Goal: Complete application form: Complete application form

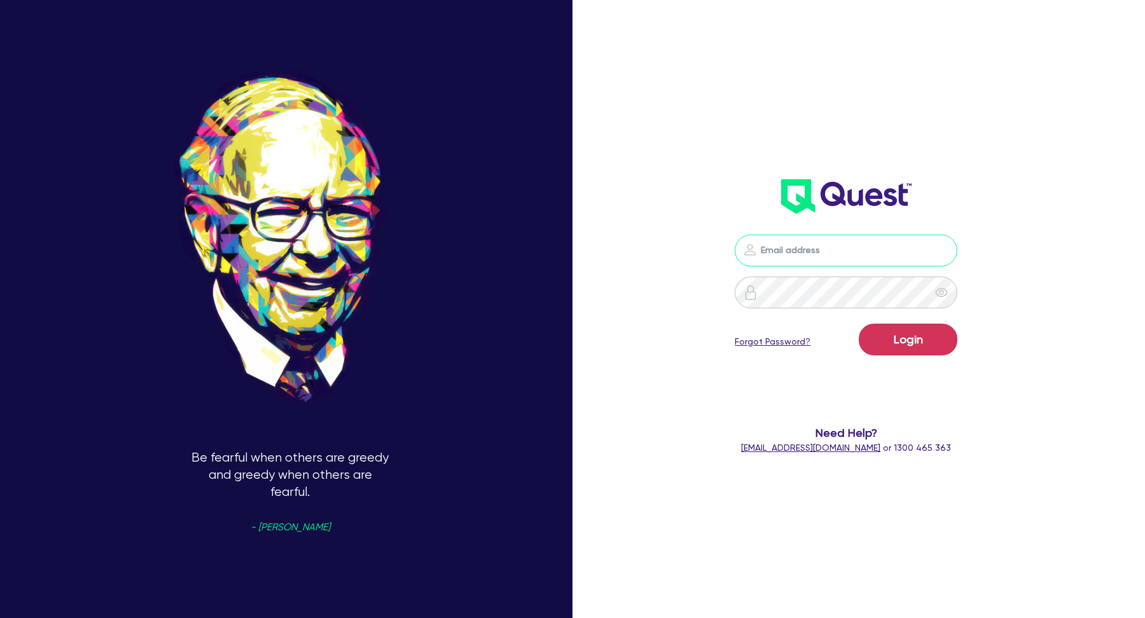
click at [857, 265] on input "email" at bounding box center [846, 251] width 223 height 32
type input "kurniawan.wijaya+broker@quest.finance"
click at [912, 335] on button "Login" at bounding box center [908, 340] width 99 height 32
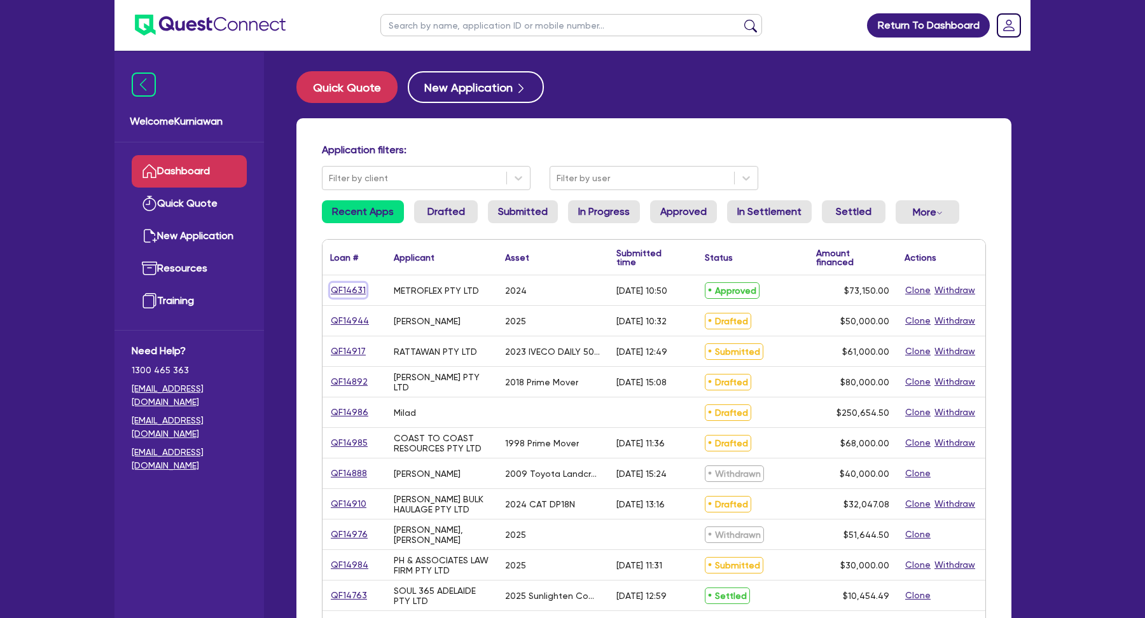
click at [344, 290] on link "QF14631" at bounding box center [348, 290] width 36 height 15
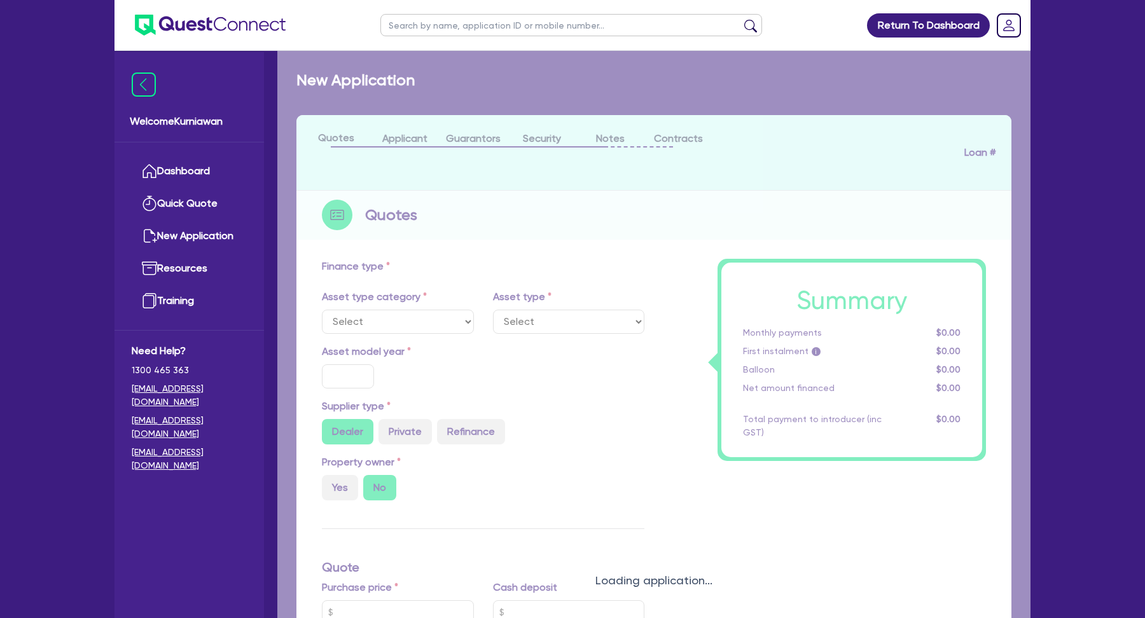
select select "TERTIARY_ASSETS"
type input "2024"
type input "73,150"
type input "9"
type input "6,583.5"
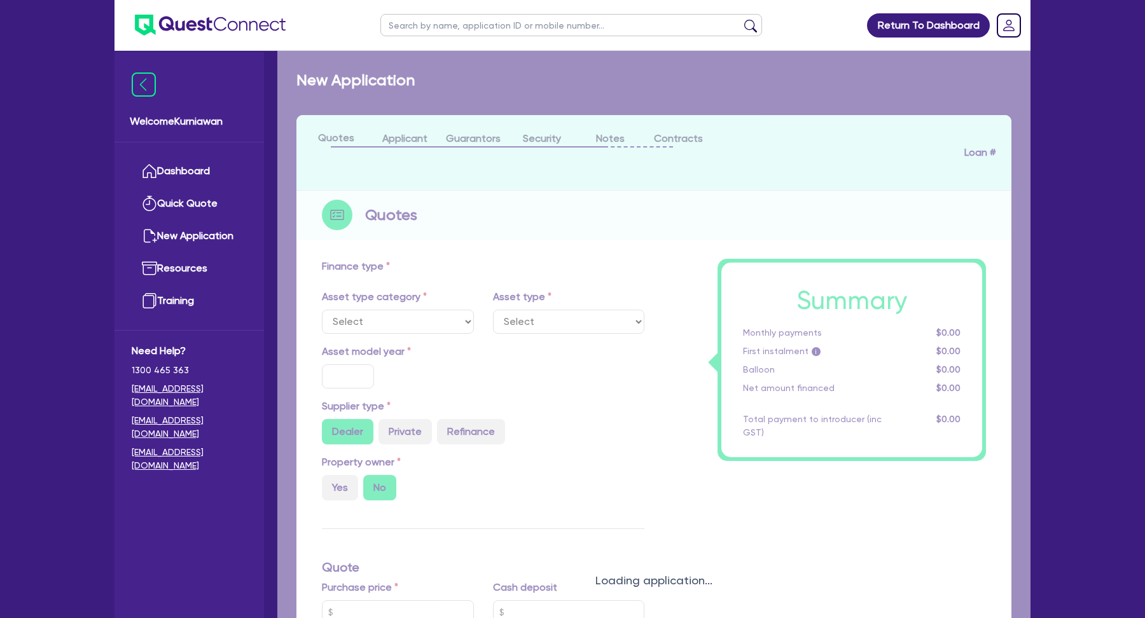
type input "17.95"
select select "OTHER_TERTIARY"
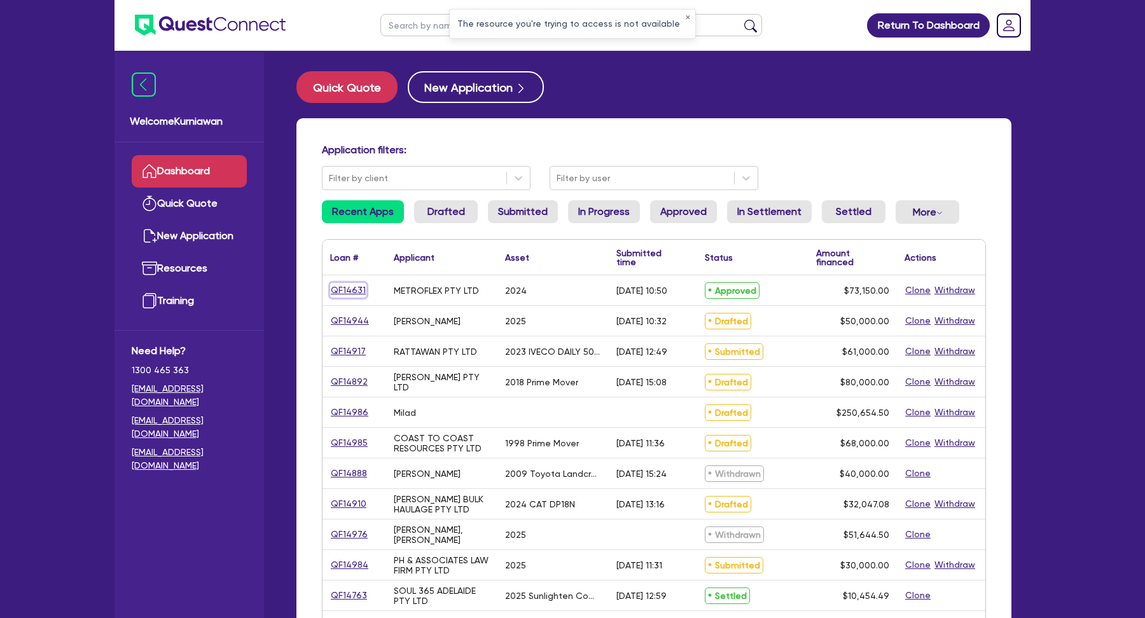
click at [345, 294] on link "QF14631" at bounding box center [348, 290] width 36 height 15
select select "CARS_AND_LIGHT_TRUCKS"
select select "PASSENGER_VEHICLES"
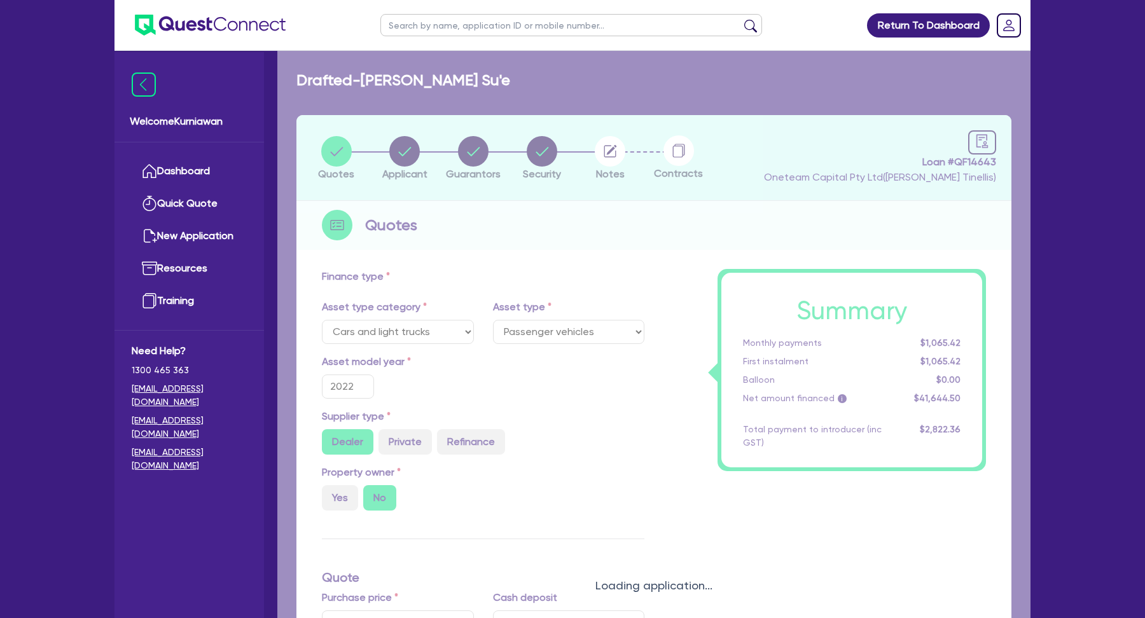
select select "TERTIARY_ASSETS"
type input "2024"
type input "73,150"
type input "9"
type input "6,583.5"
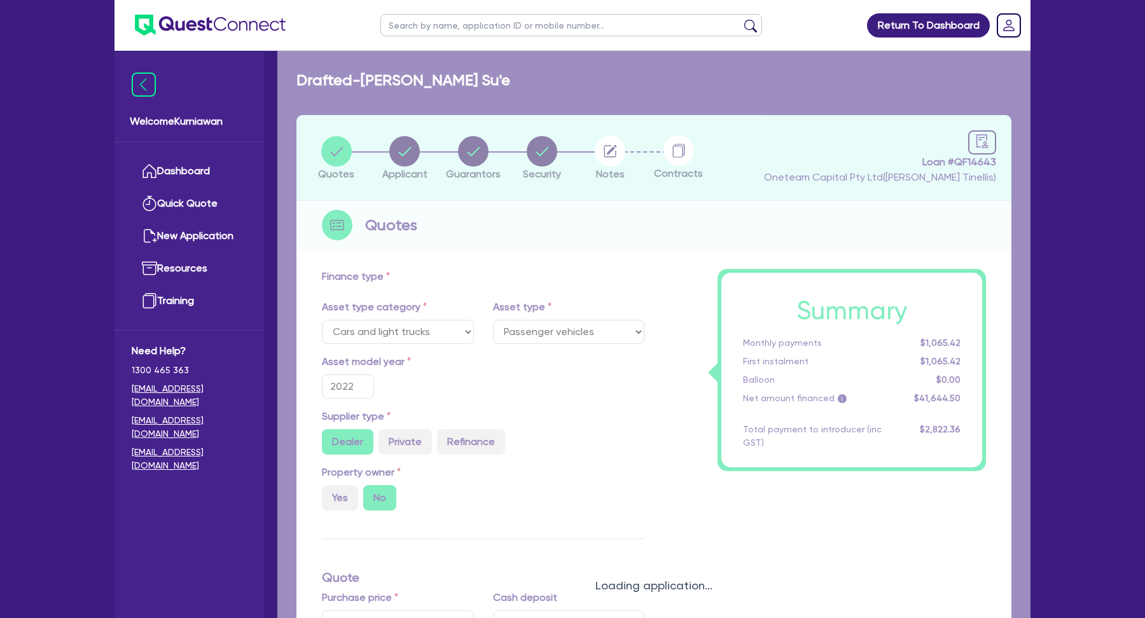
type input "17.95"
select select "OTHER_TERTIARY"
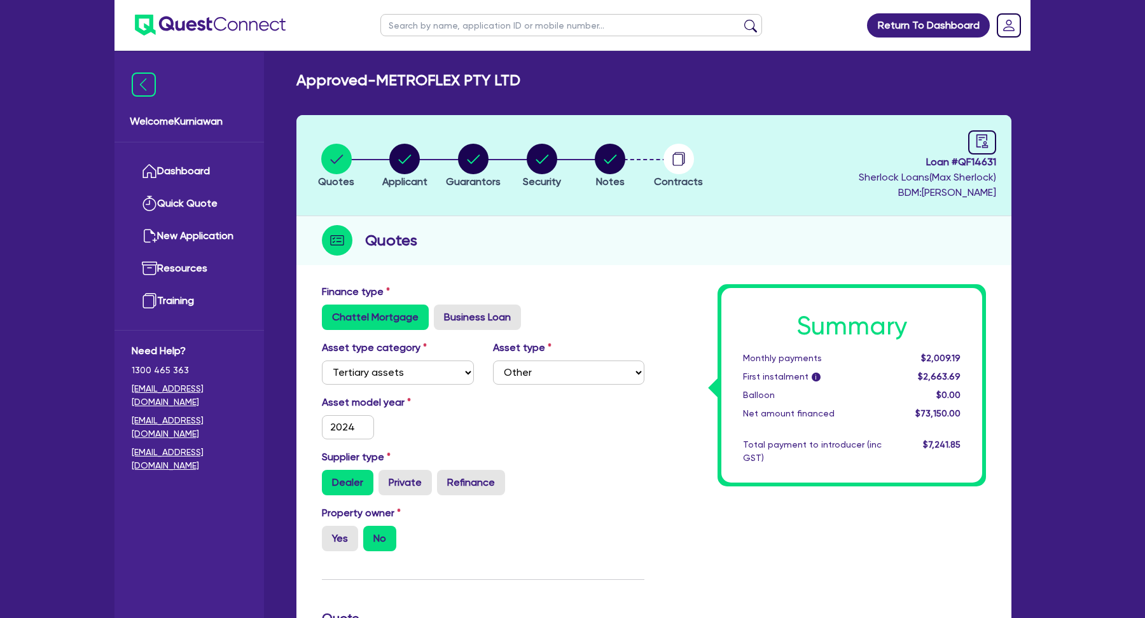
radio input "true"
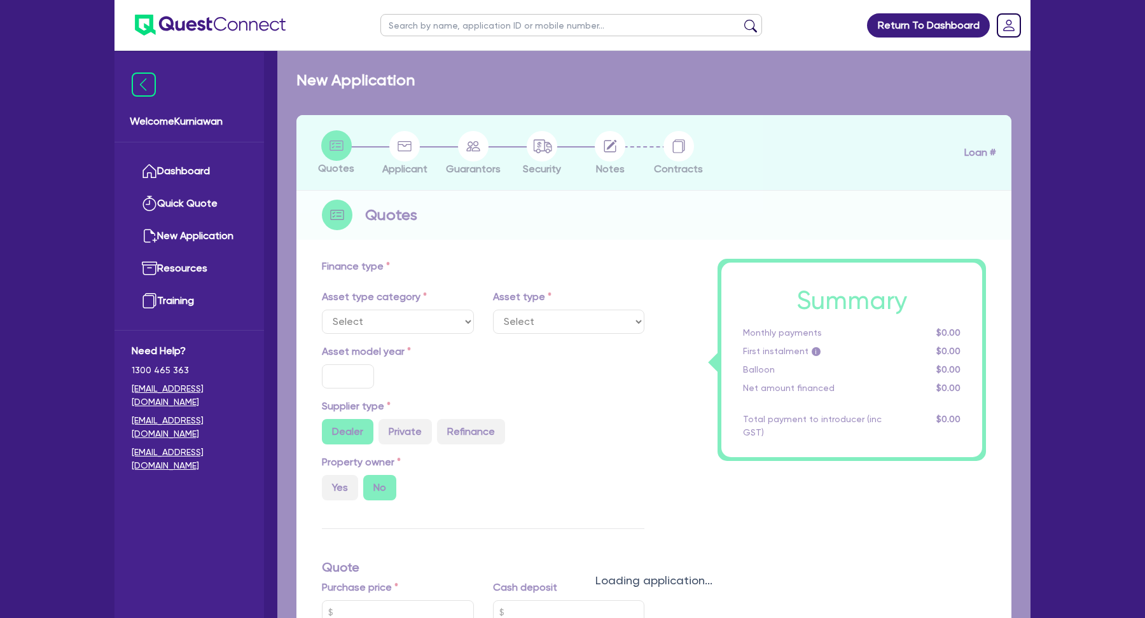
select select "CARS_AND_LIGHT_TRUCKS"
type input "2022"
type input "40,000"
type input "4"
type input "1,665.78"
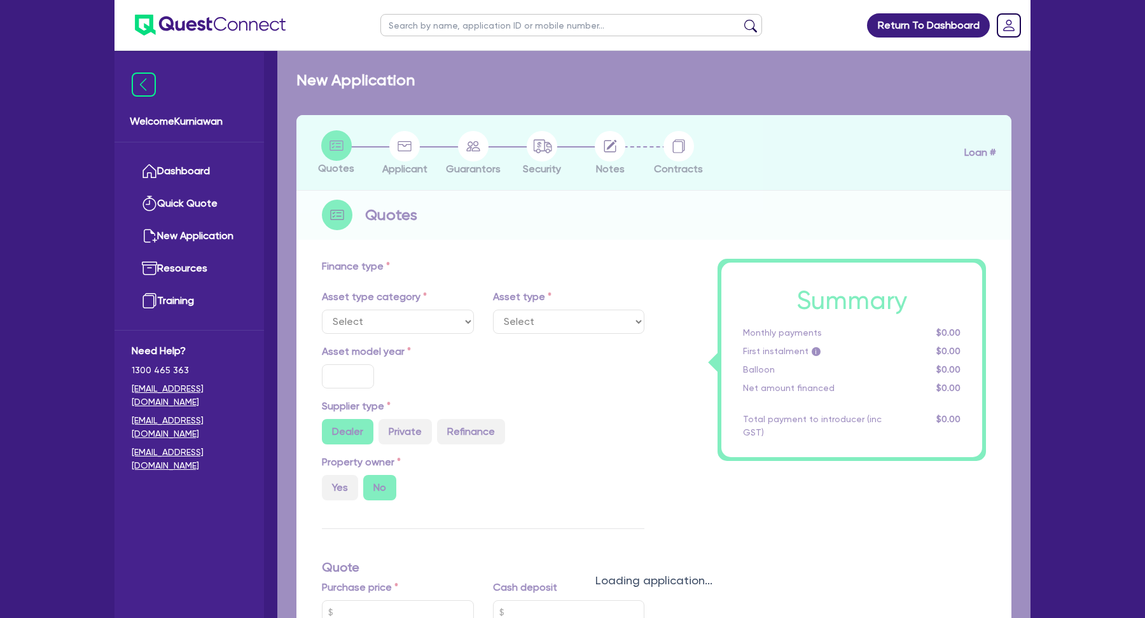
type input "17"
type input "900"
select select "PASSENGER_VEHICLES"
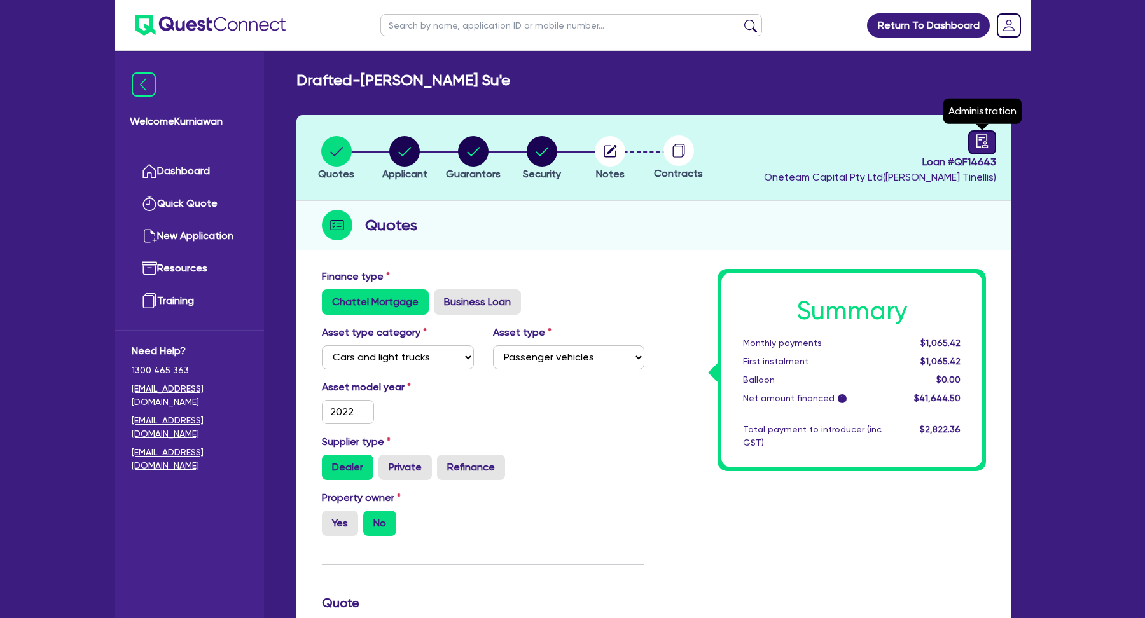
click at [978, 146] on icon "audit" at bounding box center [982, 140] width 11 height 13
select select "DRAFTED_NEW"
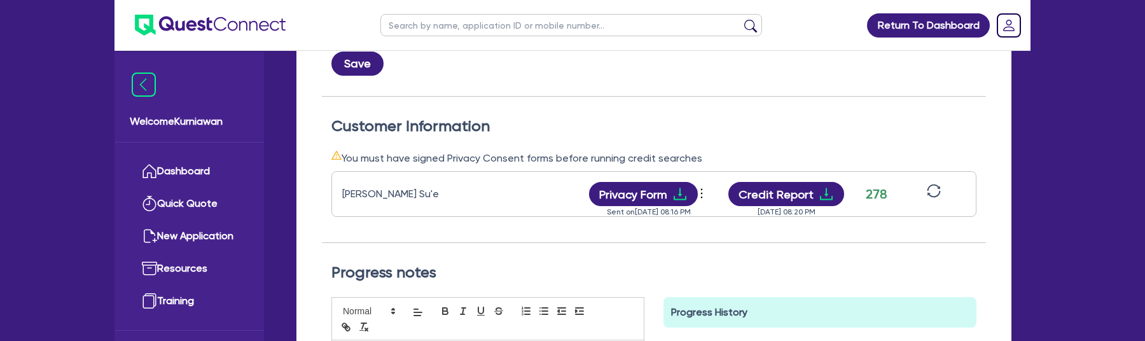
scroll to position [324, 0]
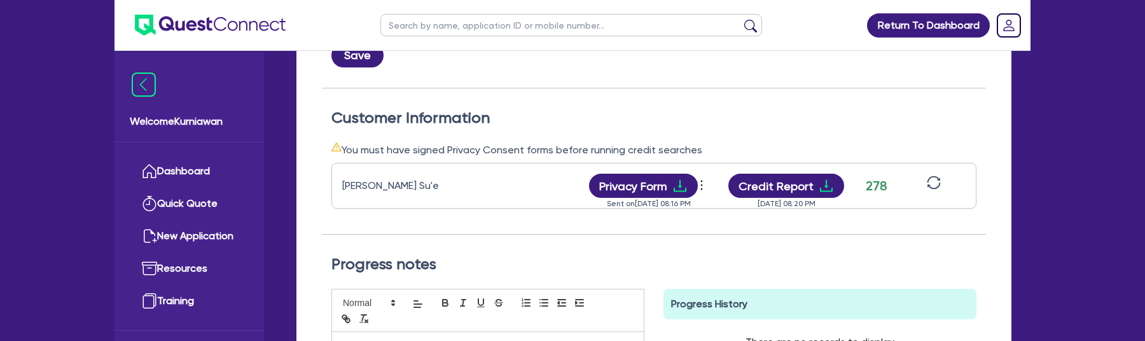
click at [707, 274] on div "Progress notes" at bounding box center [654, 272] width 664 height 34
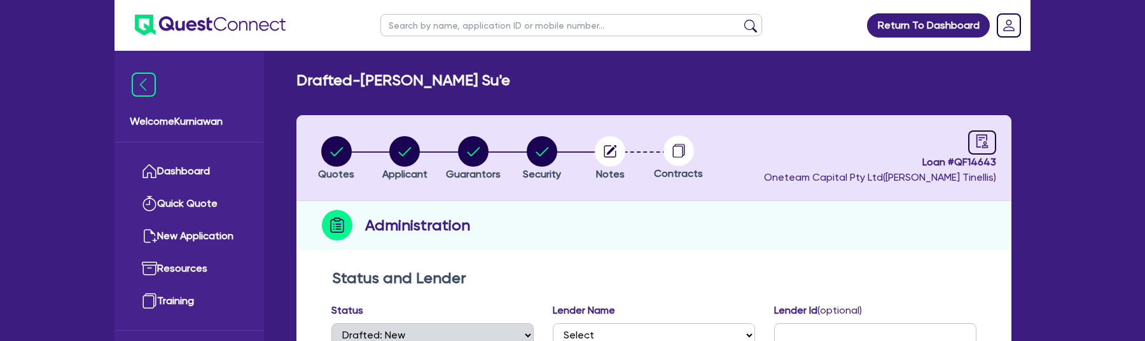
select select "DRAFTED_NEW"
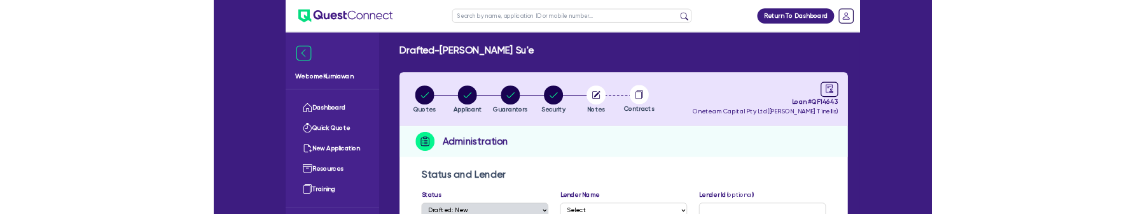
scroll to position [324, 0]
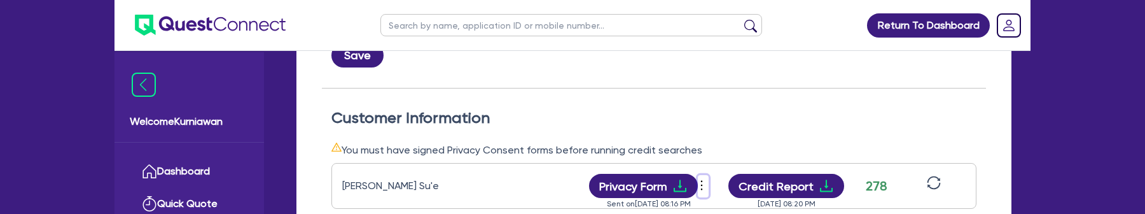
click at [704, 188] on icon "more" at bounding box center [701, 185] width 13 height 19
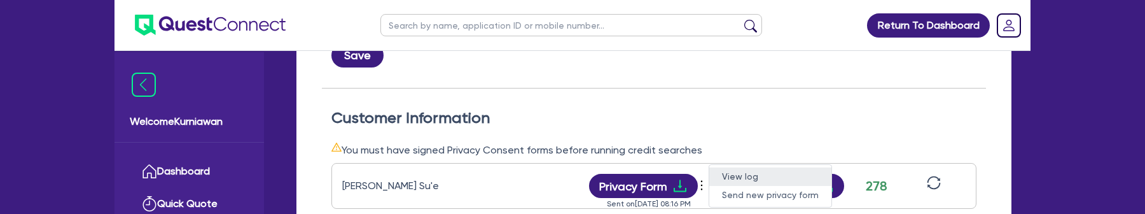
click at [735, 177] on link "View log" at bounding box center [770, 176] width 122 height 18
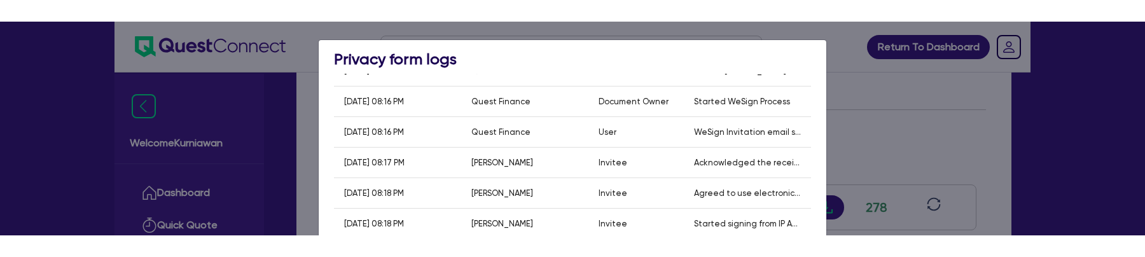
scroll to position [55, 0]
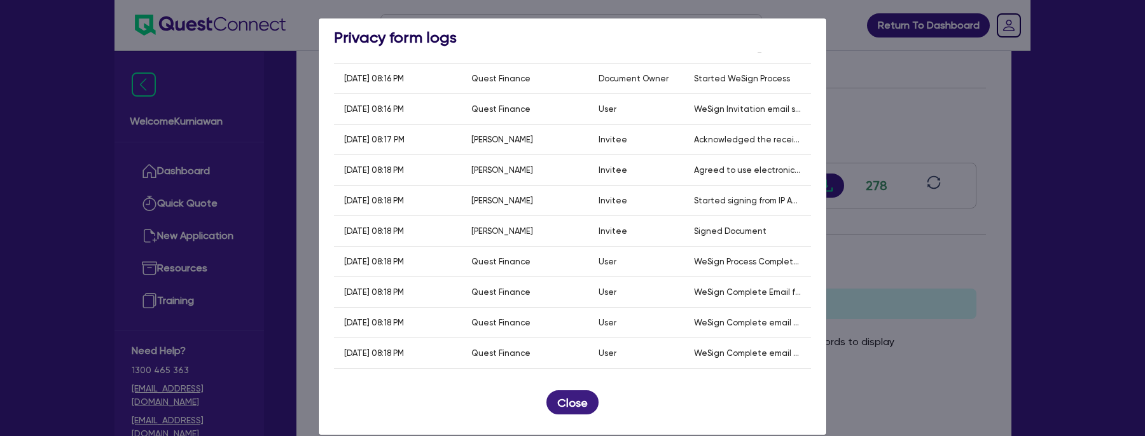
click at [580, 340] on button "Close" at bounding box center [572, 403] width 52 height 24
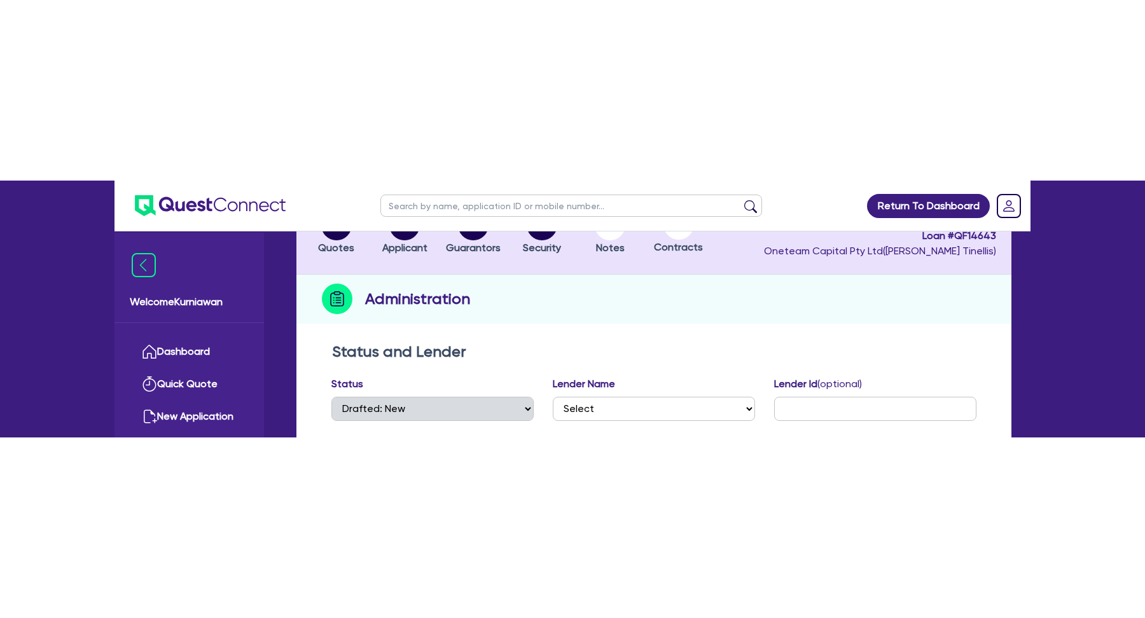
scroll to position [0, 0]
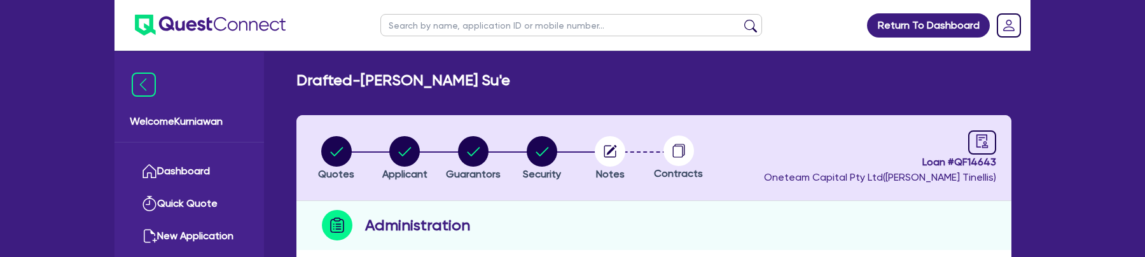
click at [978, 159] on span "Loan # QF14643" at bounding box center [880, 162] width 232 height 15
copy span "QF14643"
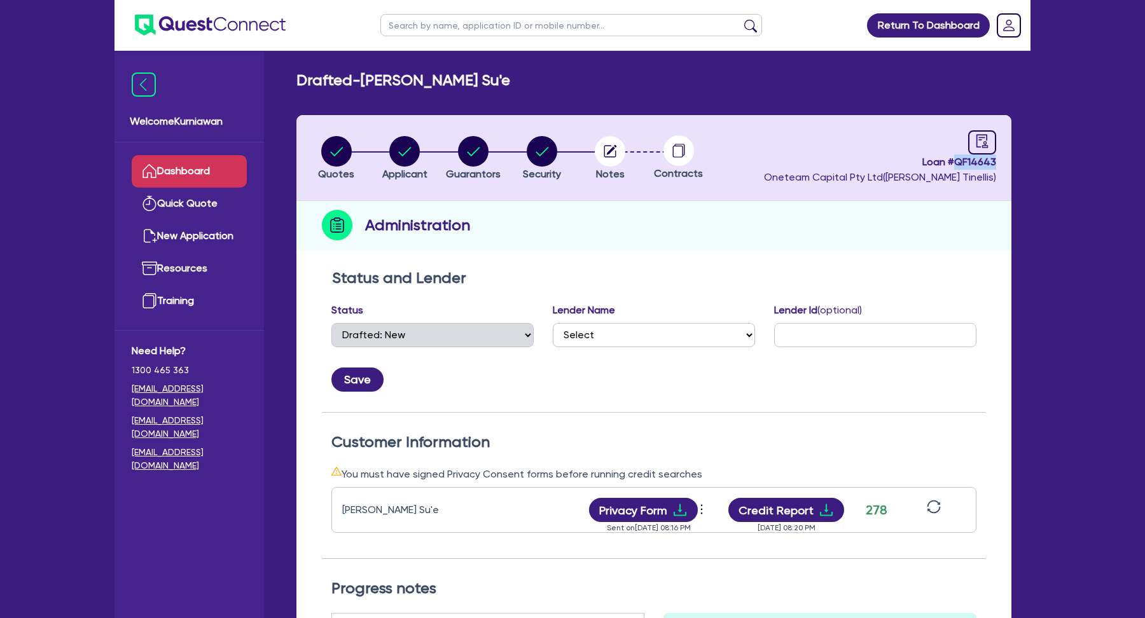
click at [182, 169] on link "Dashboard" at bounding box center [189, 171] width 115 height 32
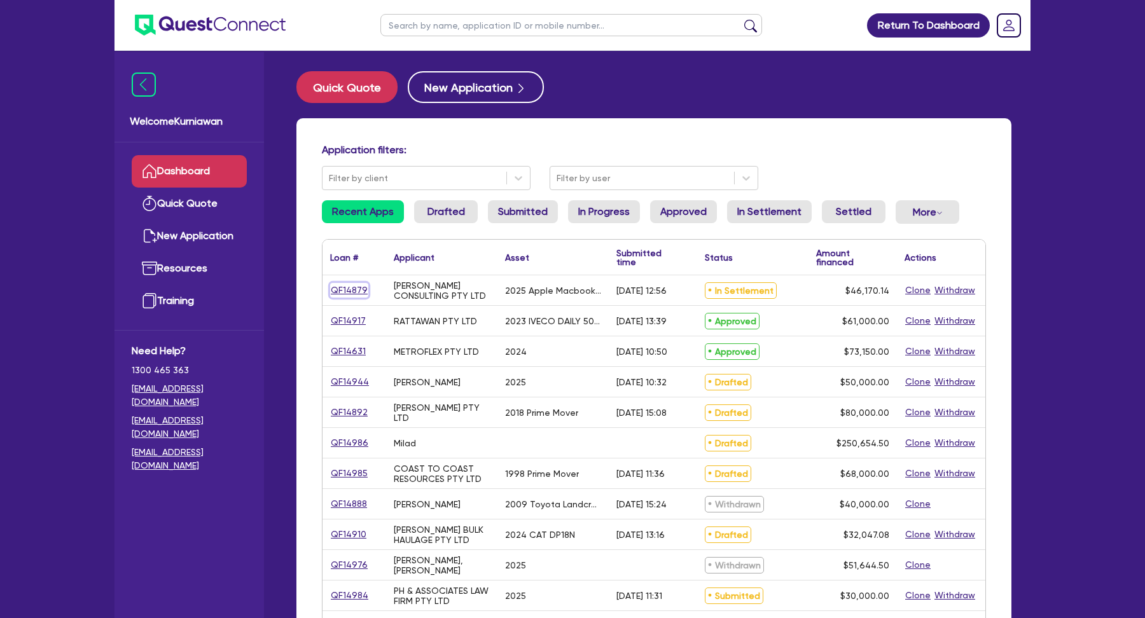
click at [338, 294] on link "QF14879" at bounding box center [349, 290] width 38 height 15
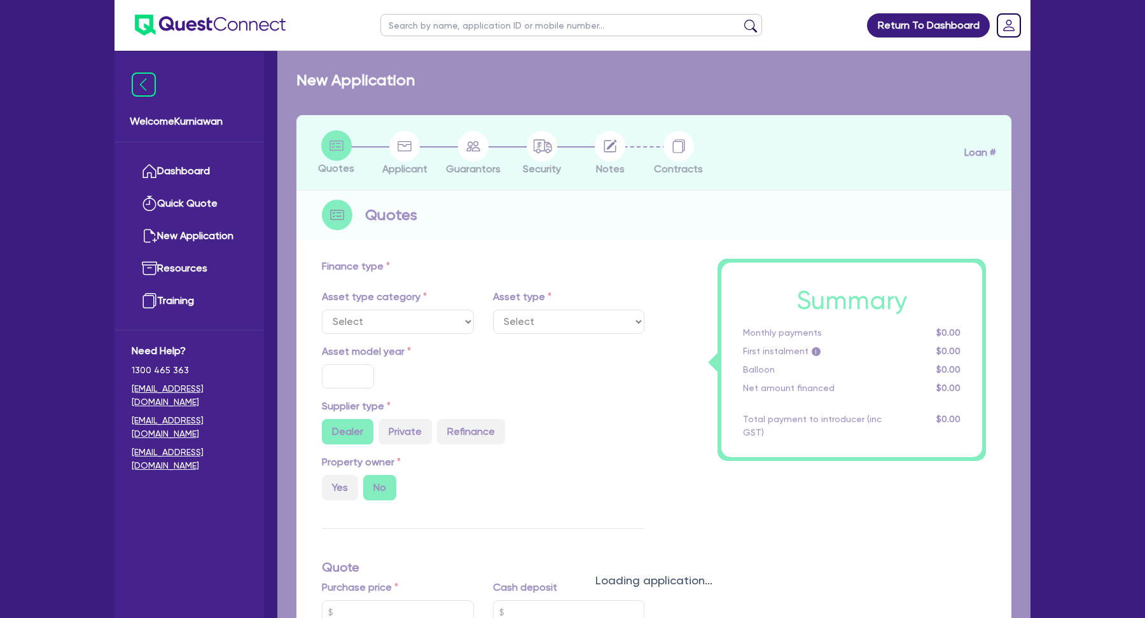
select select "TERTIARY_ASSETS"
type input "2025"
radio input "true"
type input "46,170.14"
type input "5"
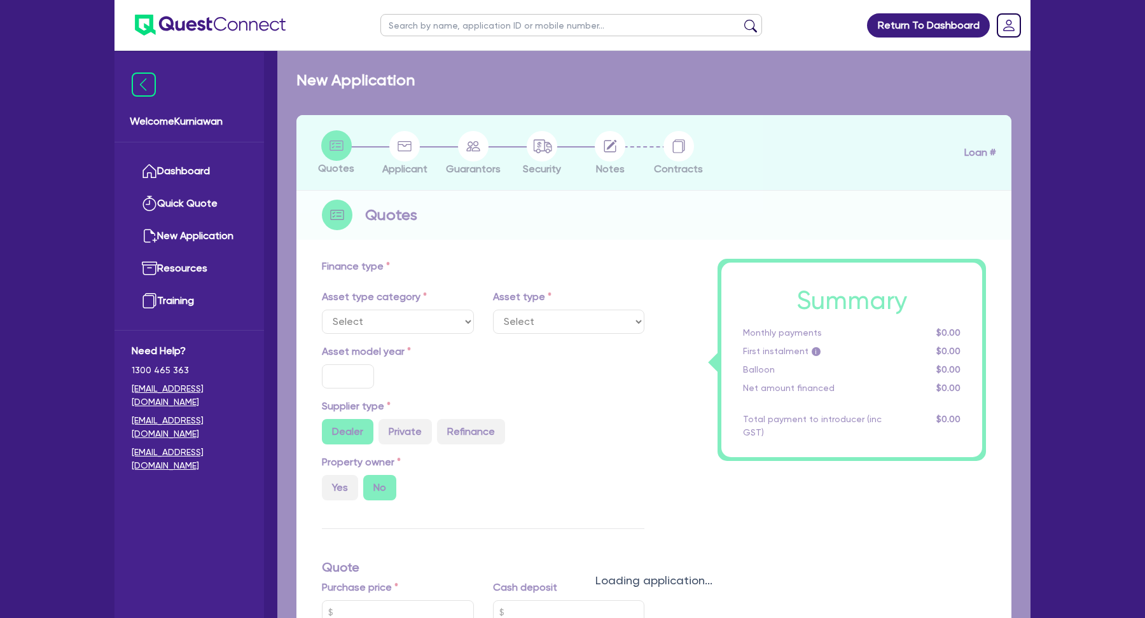
type input "2,308.51"
type input "13.5"
type input "595"
select select "IT_EQUIPMENT"
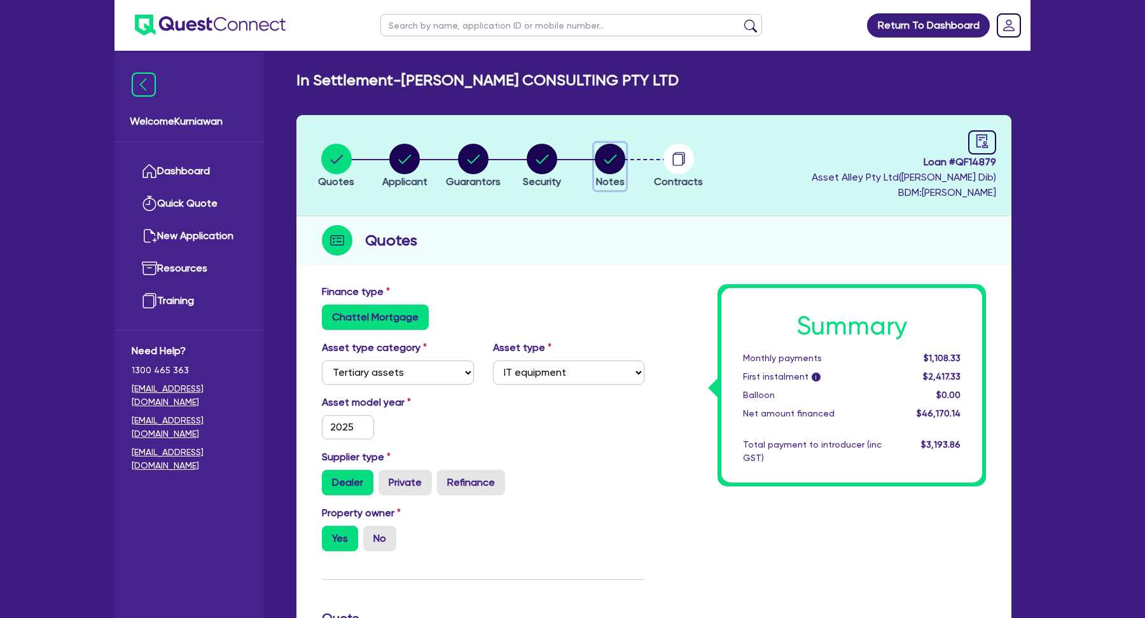
click at [616, 163] on circle "button" at bounding box center [610, 159] width 31 height 31
select select "Quest Finance - Platform Funding"
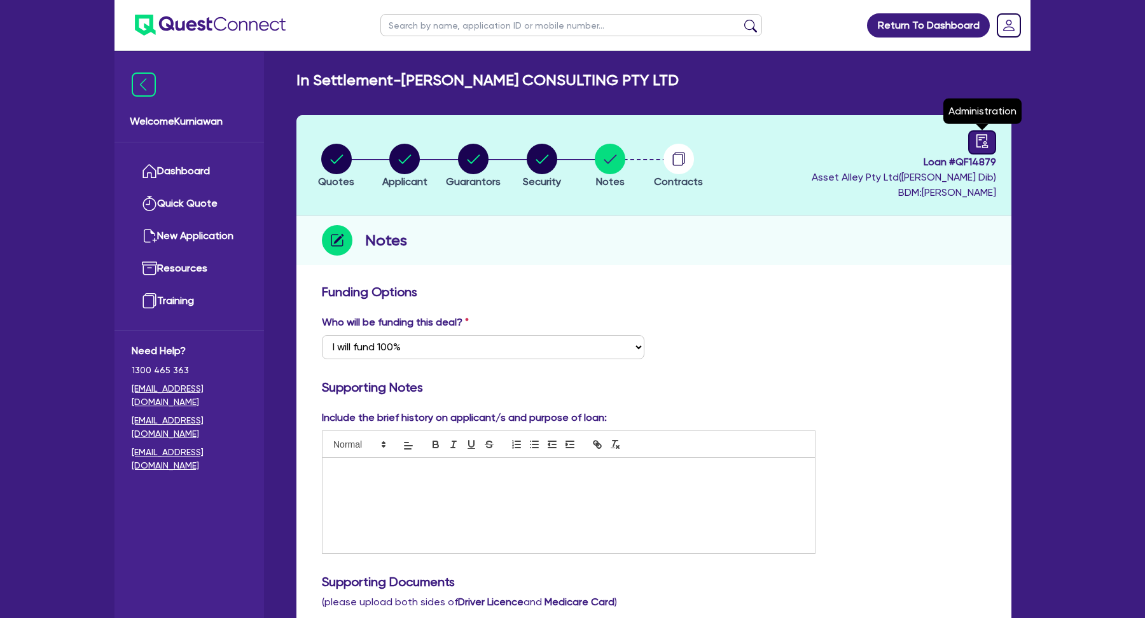
click at [971, 142] on link at bounding box center [982, 142] width 28 height 24
select select "IN_SETTLEMENT_READY_FOR_SETTLEMENT"
select select "Quest Finance - Platform Funding"
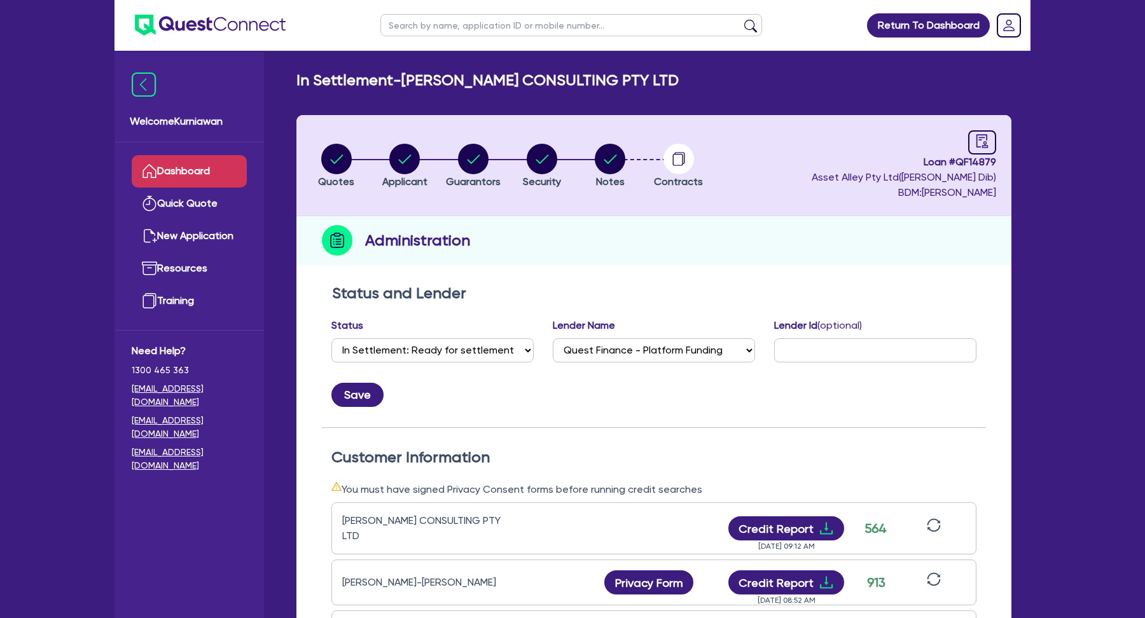
click at [182, 175] on link "Dashboard" at bounding box center [189, 171] width 115 height 32
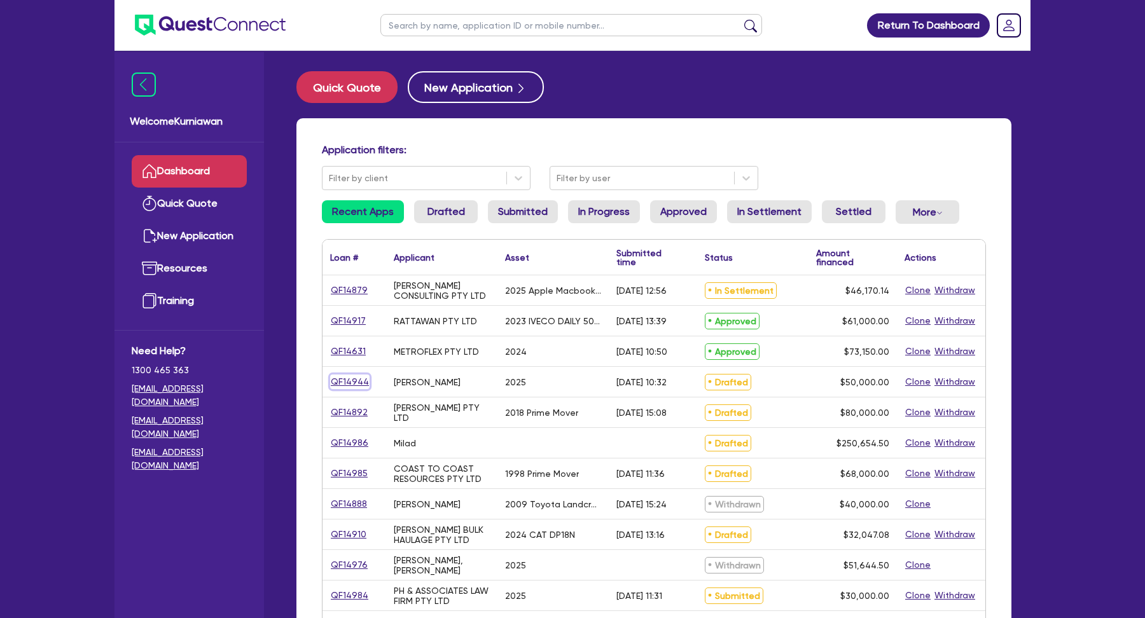
click at [351, 379] on link "QF14944" at bounding box center [349, 382] width 39 height 15
select select "TERTIARY_ASSETS"
select select "BEAUTY_EQUIPMENT"
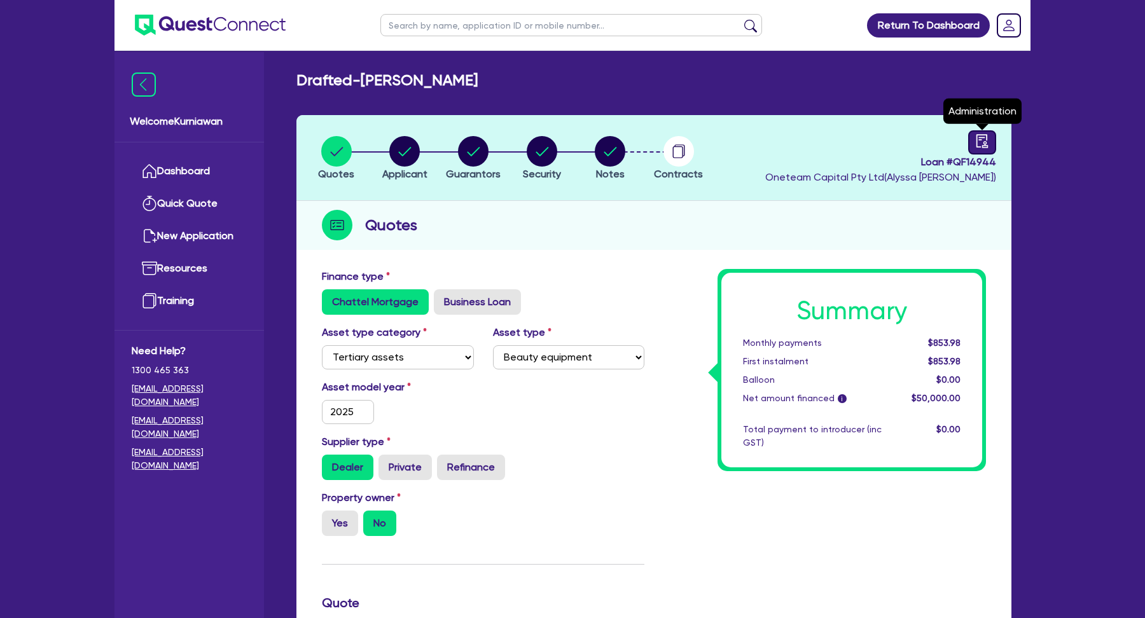
click at [985, 144] on icon "audit" at bounding box center [982, 140] width 11 height 13
select select "DRAFTED_AMENDED"
select select "Other"
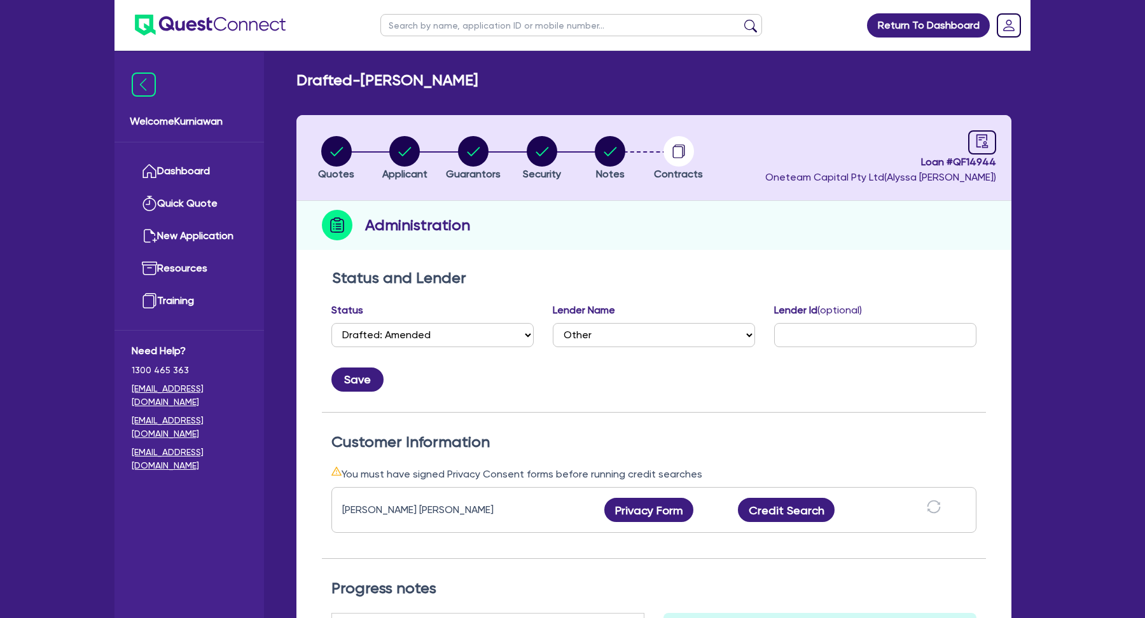
select select "DRAFTED_AMENDED"
select select "Other"
click at [607, 150] on circle "button" at bounding box center [610, 151] width 31 height 31
select select "Other"
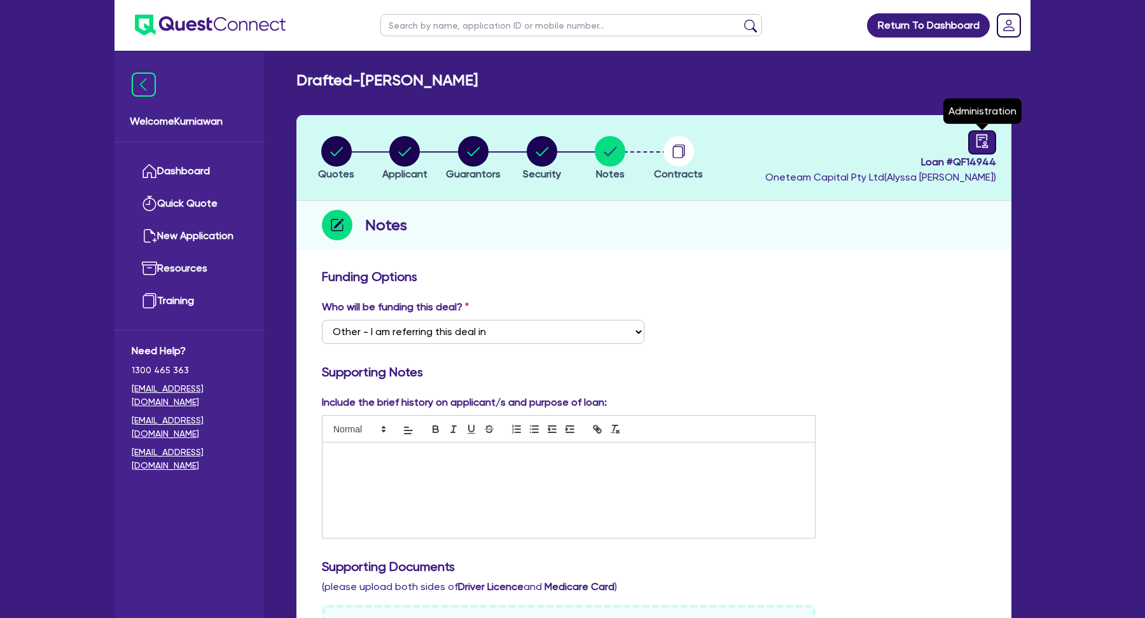
click at [973, 143] on link at bounding box center [982, 142] width 28 height 24
select select "DRAFTED_AMENDED"
select select "Other"
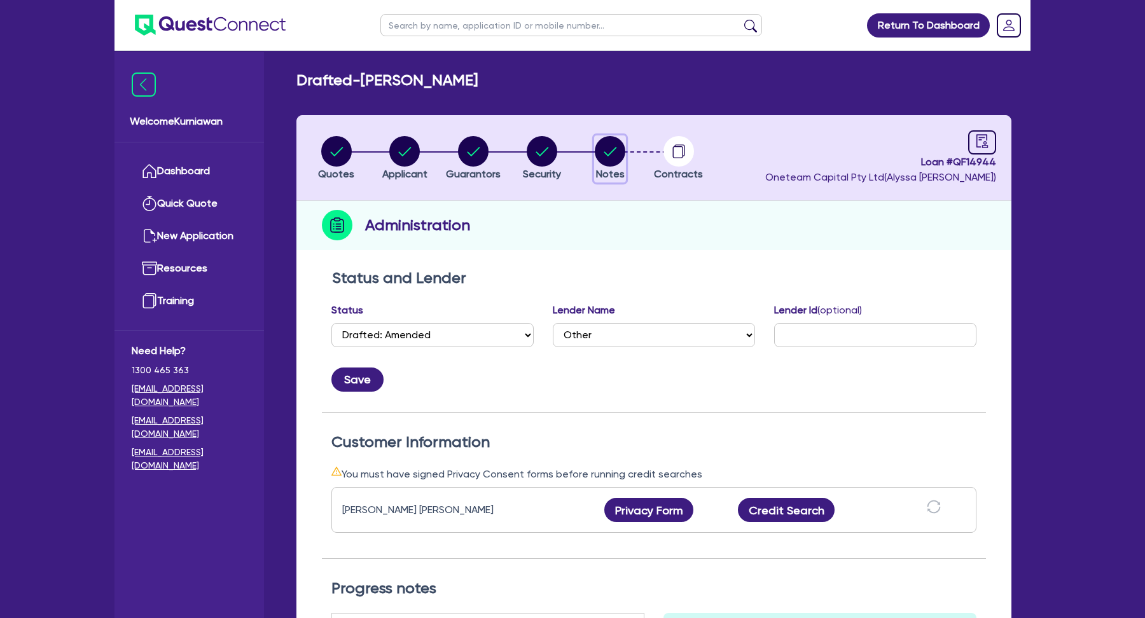
click at [599, 152] on circle "button" at bounding box center [610, 151] width 31 height 31
select select "Other"
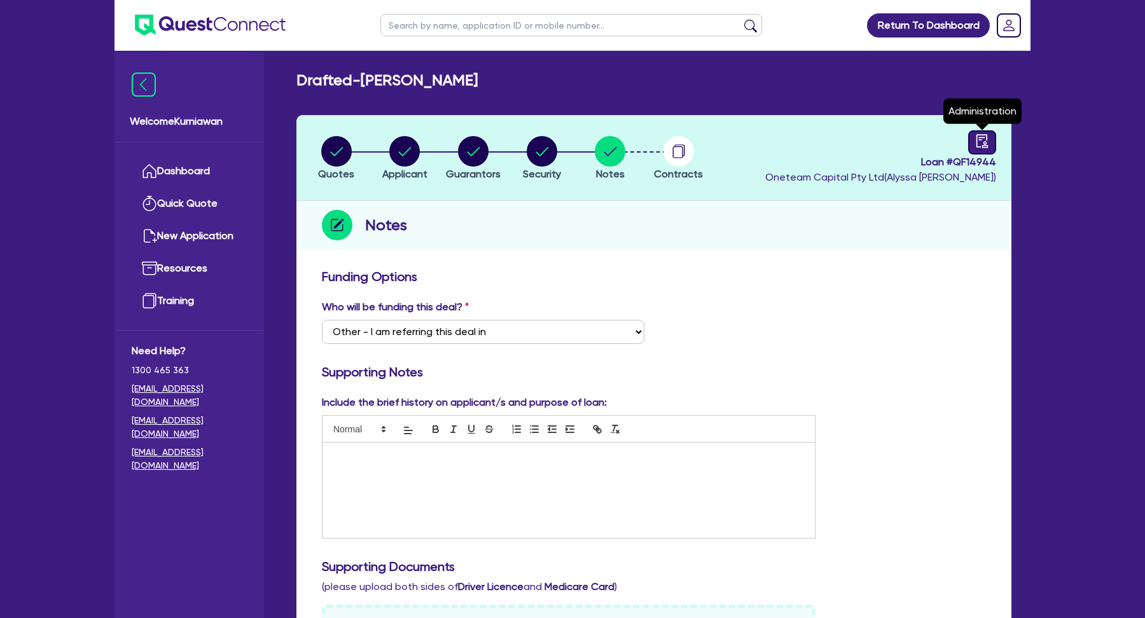
click at [970, 148] on link at bounding box center [982, 142] width 28 height 24
select select "DRAFTED_AMENDED"
select select "Other"
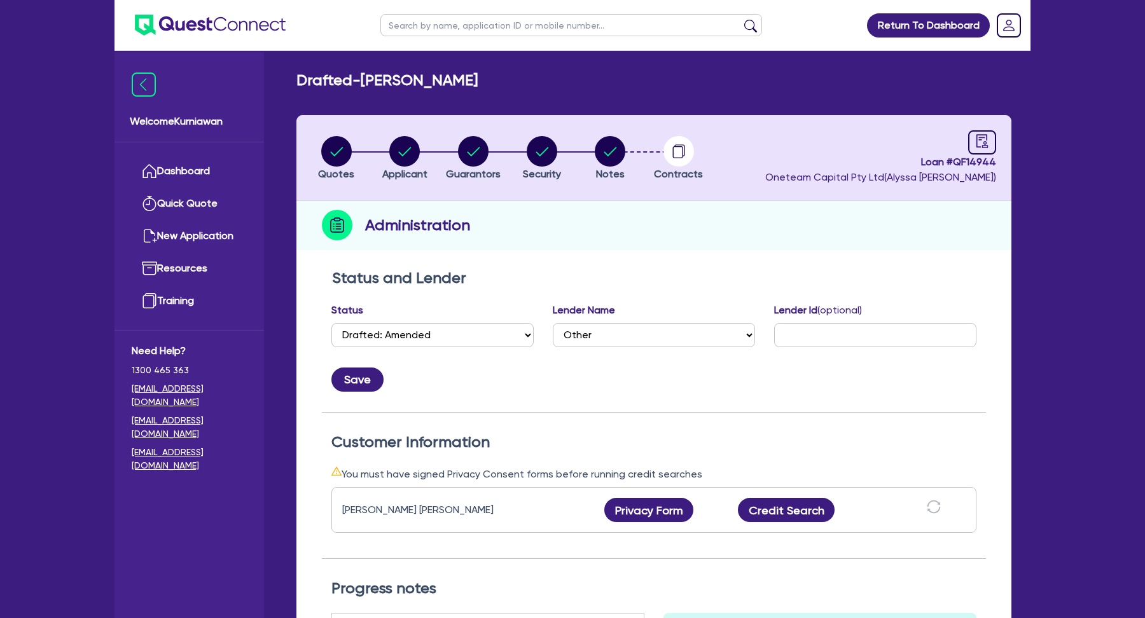
click at [983, 161] on span "Loan # QF14944" at bounding box center [880, 162] width 231 height 15
copy span "QF14944"
click at [202, 160] on link "Dashboard" at bounding box center [189, 171] width 115 height 32
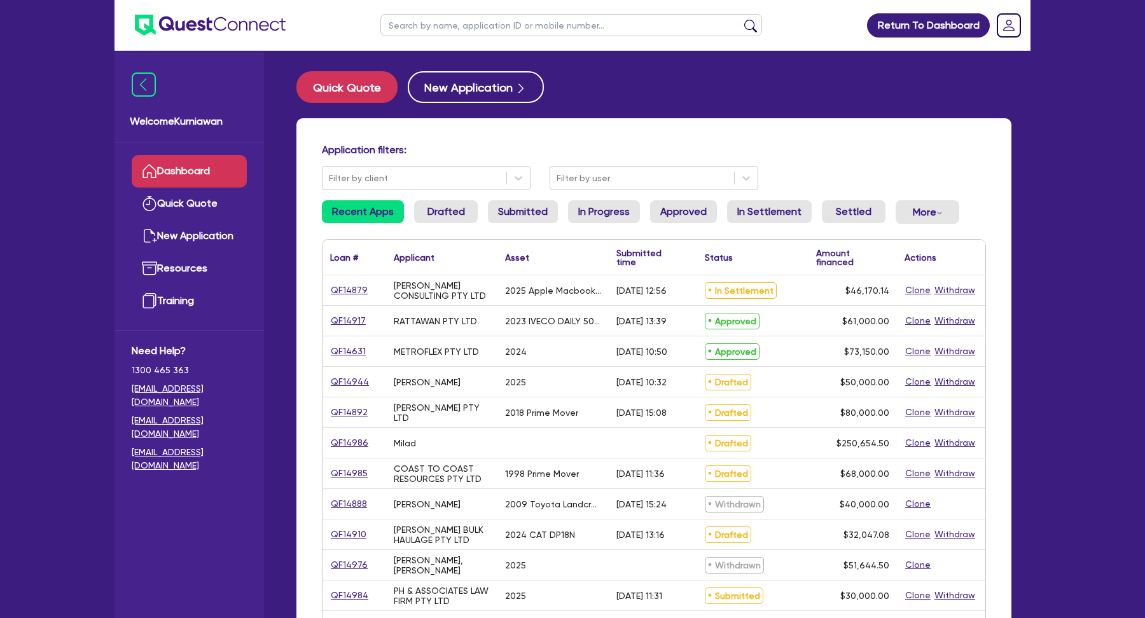
click at [643, 32] on input "text" at bounding box center [571, 25] width 382 height 22
paste input "QF14643"
type input "QF14643"
click at [740, 19] on button "submit" at bounding box center [750, 28] width 20 height 18
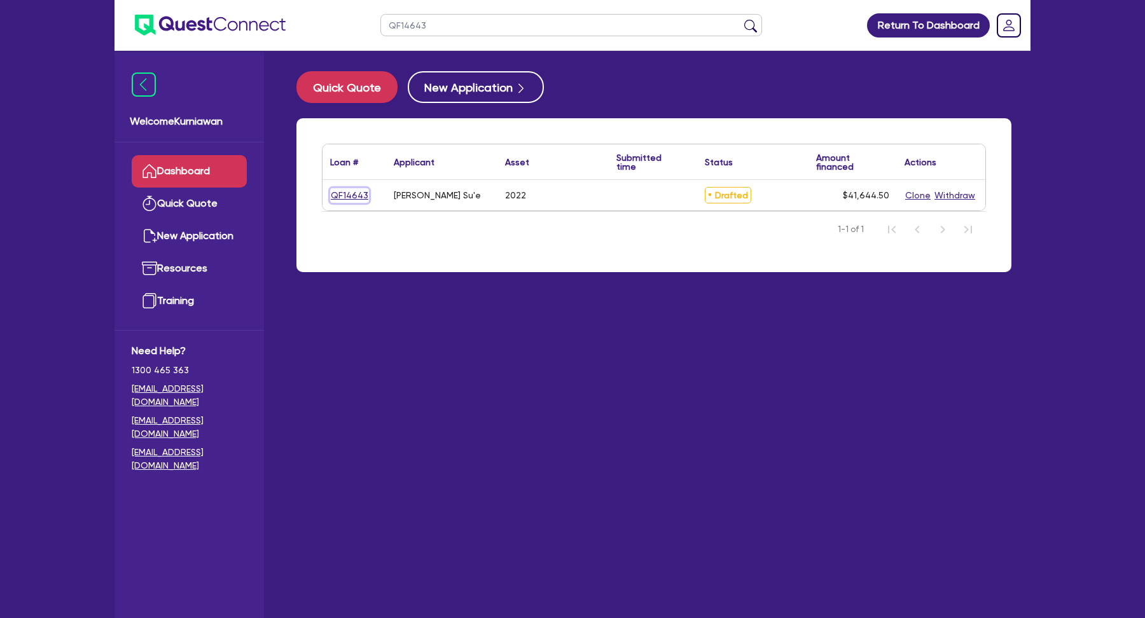
click at [353, 195] on link "QF14643" at bounding box center [349, 195] width 39 height 15
select select "CARS_AND_LIGHT_TRUCKS"
select select "PASSENGER_VEHICLES"
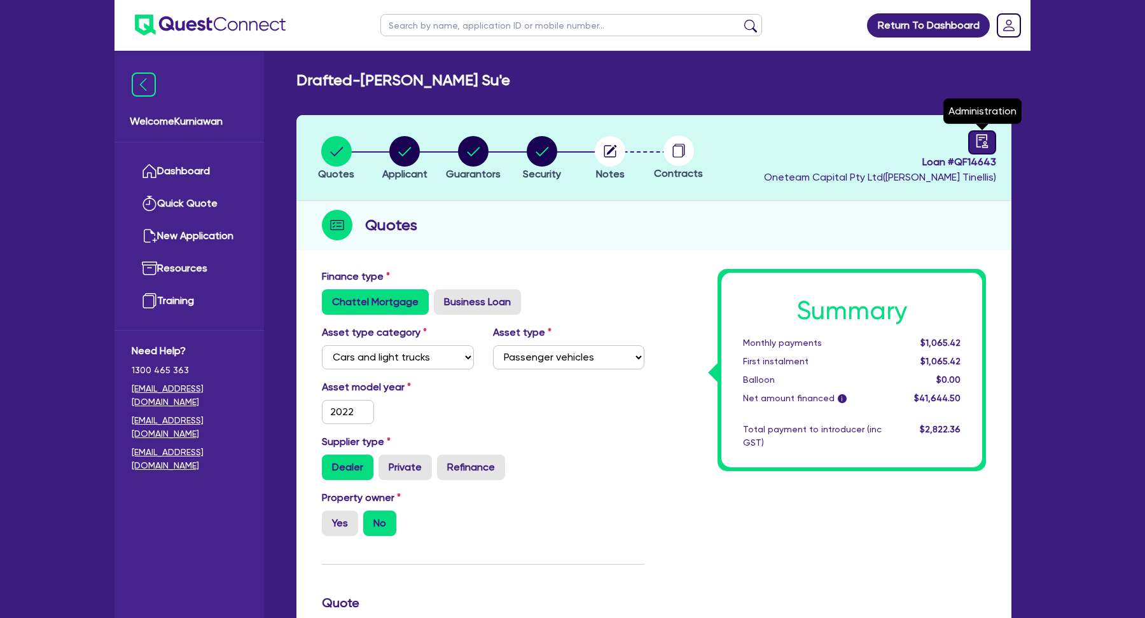
click at [987, 139] on icon "audit" at bounding box center [982, 140] width 11 height 13
select select "DRAFTED_NEW"
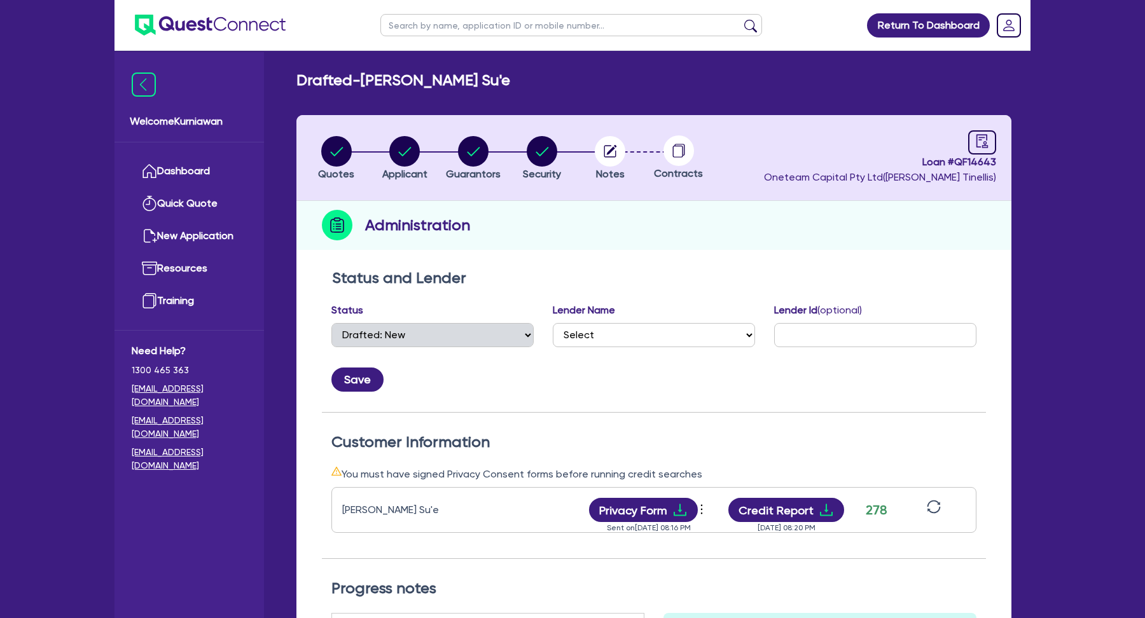
click at [546, 21] on input "text" at bounding box center [571, 25] width 382 height 22
paste input "QF14944"
type input "QF14944"
click button "submit" at bounding box center [750, 28] width 20 height 18
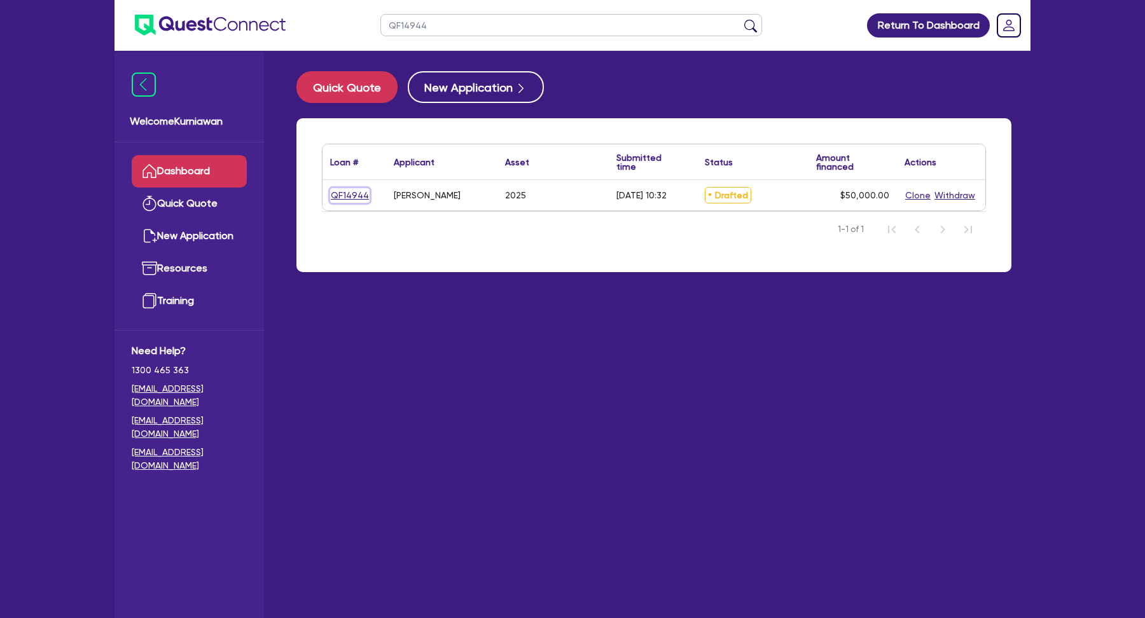
click at [356, 199] on link "QF14944" at bounding box center [349, 195] width 39 height 15
select select "TERTIARY_ASSETS"
select select "BEAUTY_EQUIPMENT"
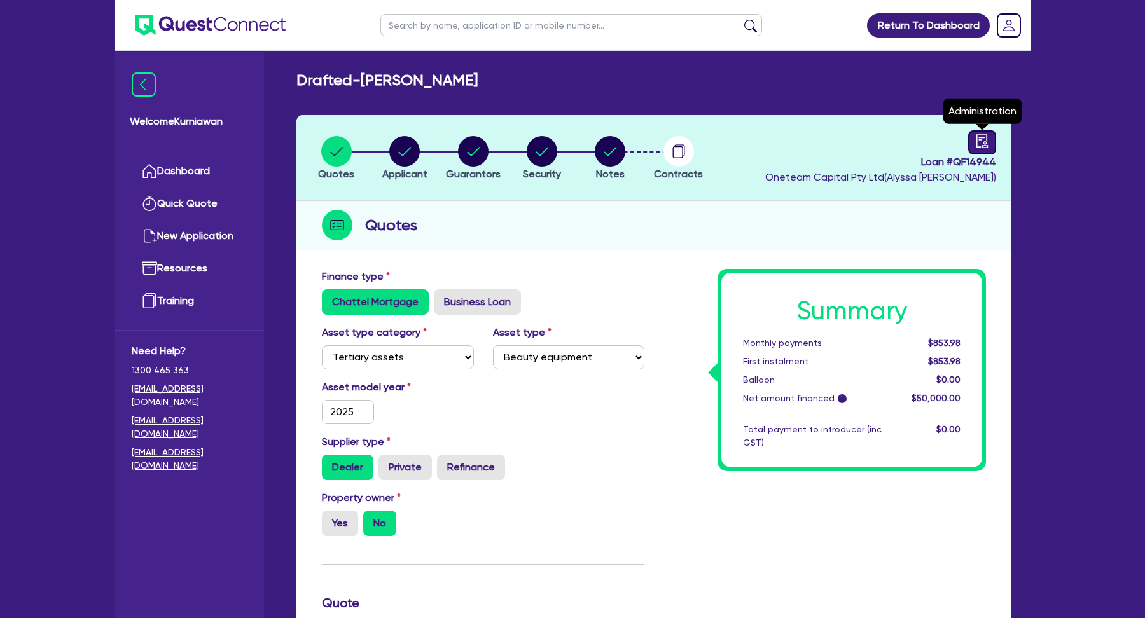
click at [987, 147] on icon "audit" at bounding box center [982, 140] width 11 height 13
select select "DRAFTED_AMENDED"
select select "Other"
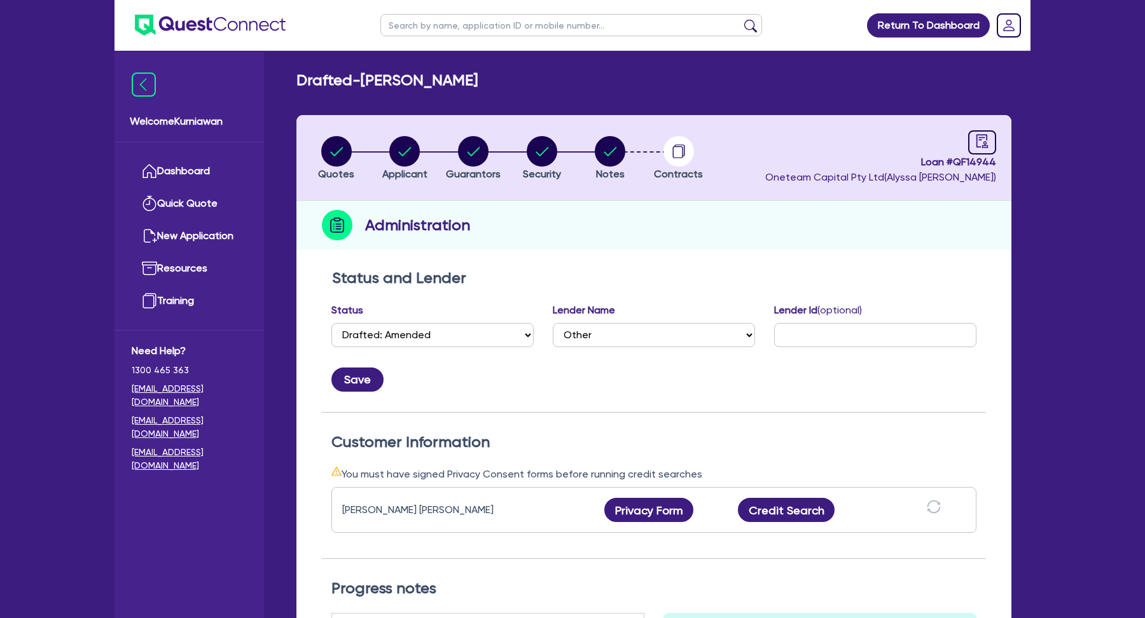
click at [609, 18] on input "text" at bounding box center [571, 25] width 382 height 22
paste input "QF14643"
type input "QF14643"
click button "submit" at bounding box center [750, 28] width 20 height 18
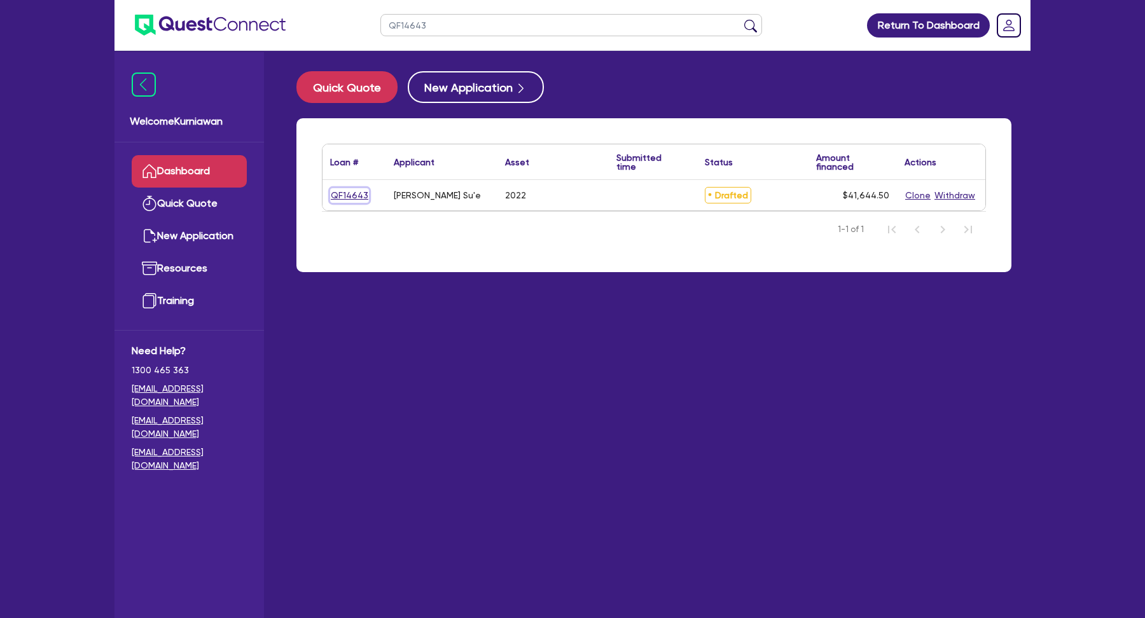
click at [351, 197] on link "QF14643" at bounding box center [349, 195] width 39 height 15
select select "CARS_AND_LIGHT_TRUCKS"
select select "PASSENGER_VEHICLES"
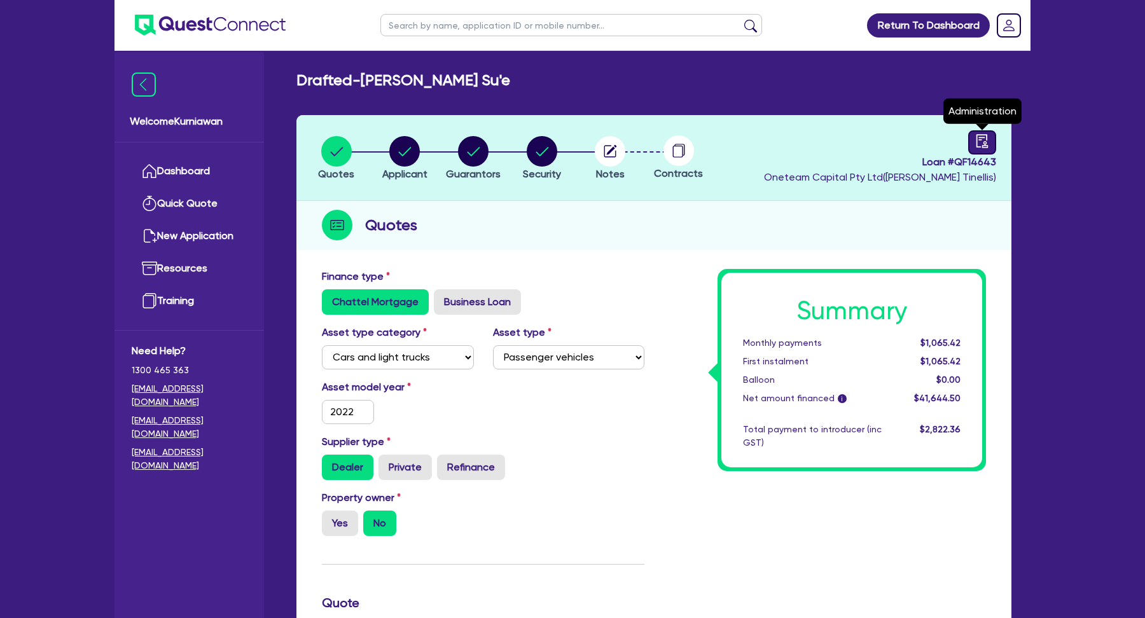
click at [977, 147] on icon "audit" at bounding box center [982, 140] width 11 height 13
select select "DRAFTED_NEW"
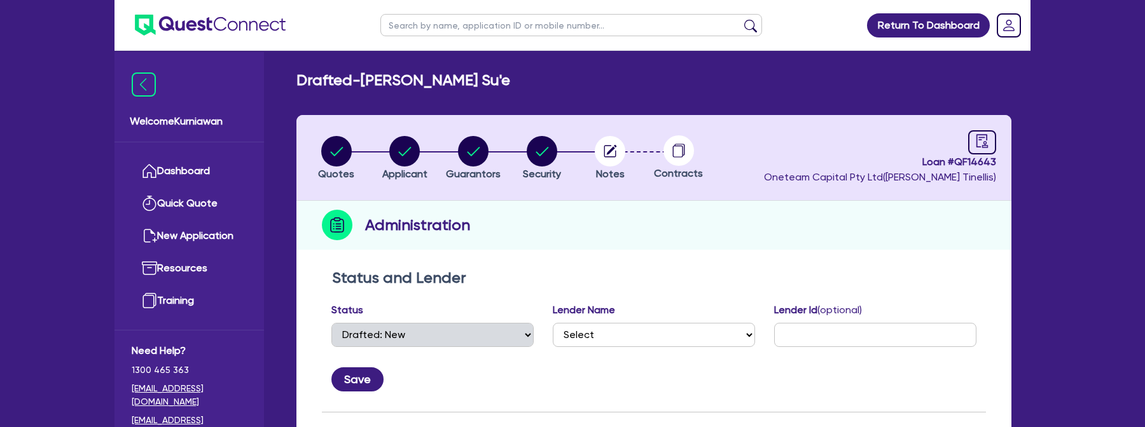
click at [549, 36] on input "text" at bounding box center [571, 25] width 382 height 22
paste input "QF14944"
type input "QF14944"
click button "submit" at bounding box center [750, 28] width 20 height 18
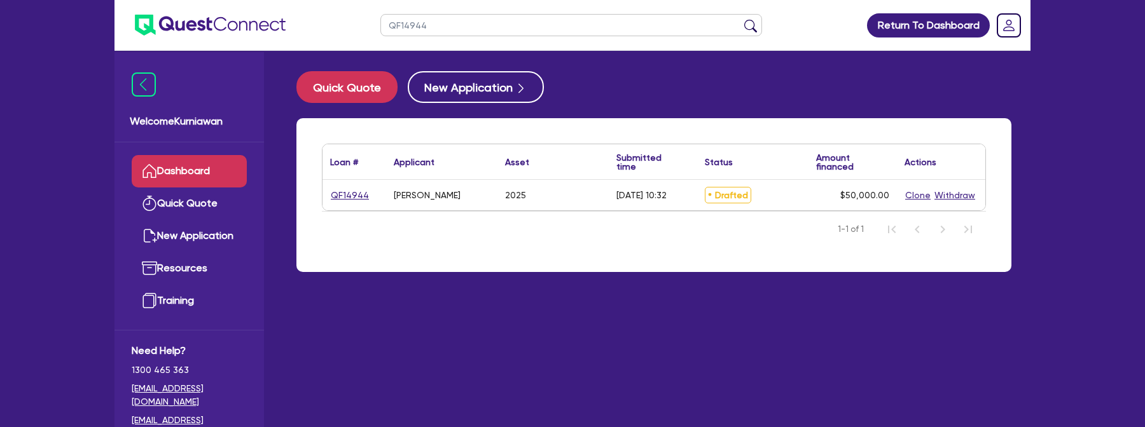
click at [352, 197] on link "QF14944" at bounding box center [349, 195] width 39 height 15
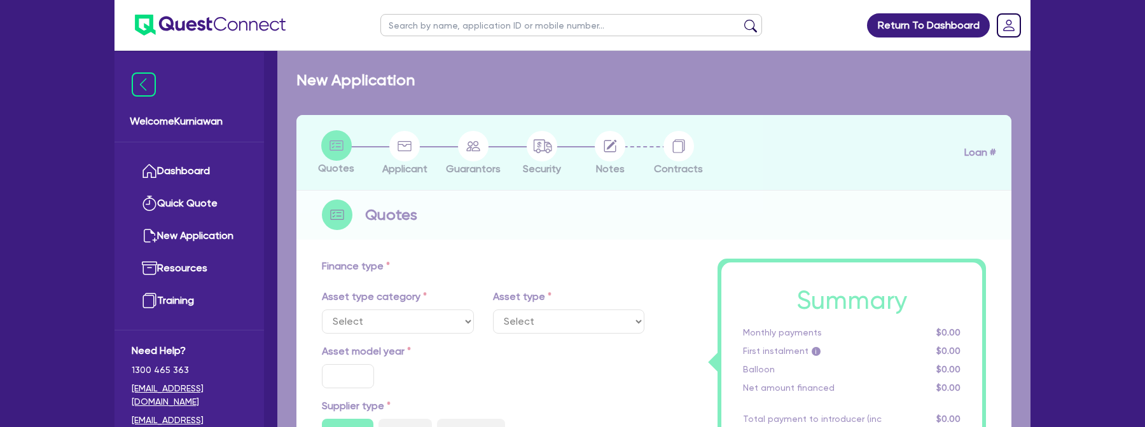
select select "TERTIARY_ASSETS"
type input "2025"
type input "50,000"
type input "1"
select select "BEAUTY_EQUIPMENT"
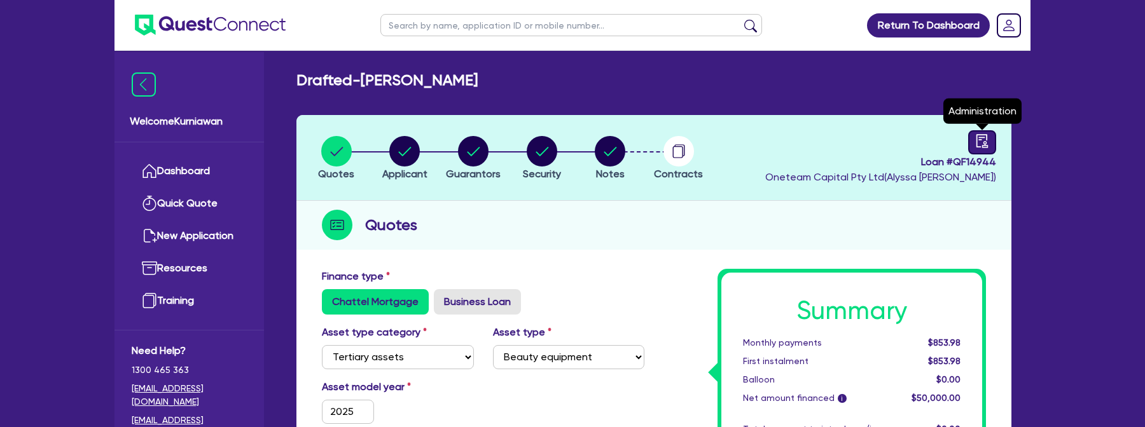
click at [983, 143] on icon "audit" at bounding box center [982, 141] width 14 height 14
select select "DRAFTED_AMENDED"
select select "Other"
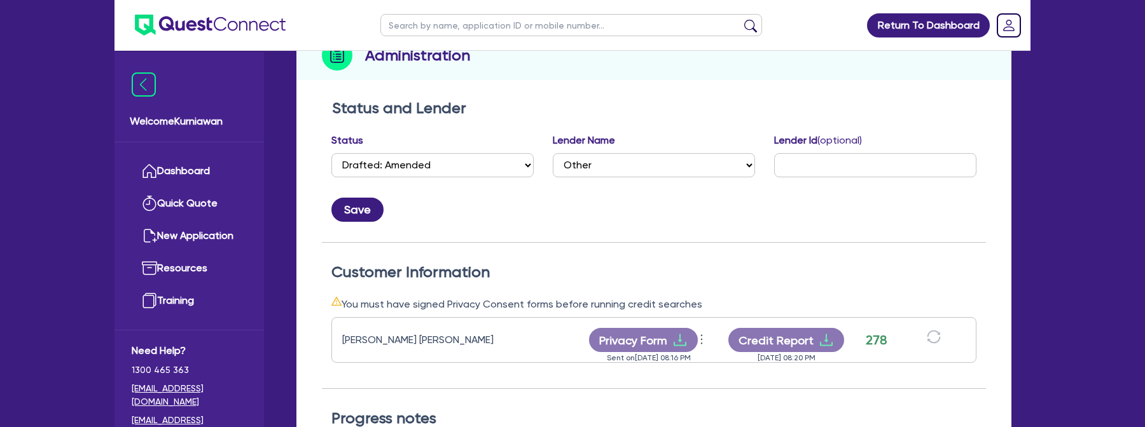
scroll to position [330, 0]
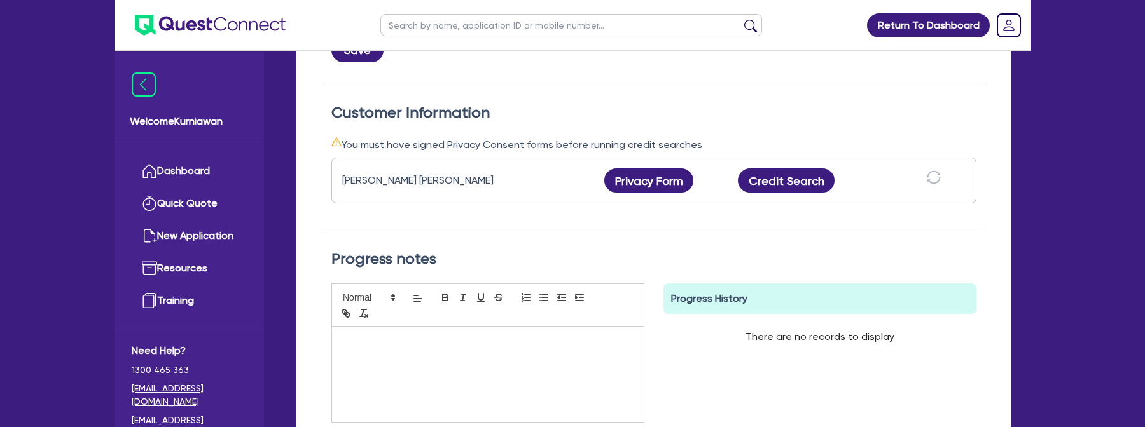
click at [522, 34] on input "text" at bounding box center [571, 25] width 382 height 22
paste input "QF14643"
type input "QF14643"
click button "submit" at bounding box center [750, 28] width 20 height 18
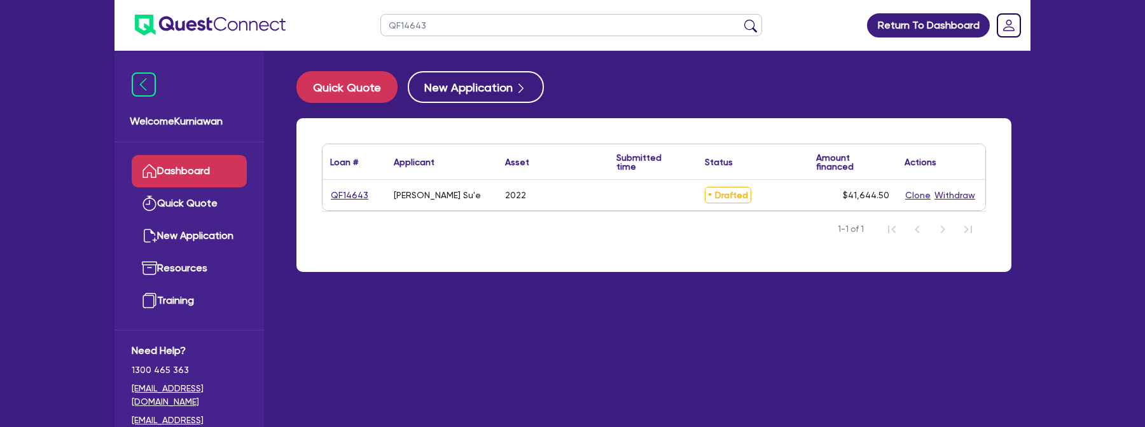
click at [662, 426] on main "Quick Quote New Application Loan # ▲ Applicant ▲ Asset Submitted time ▲ Status …" at bounding box center [653, 249] width 753 height 396
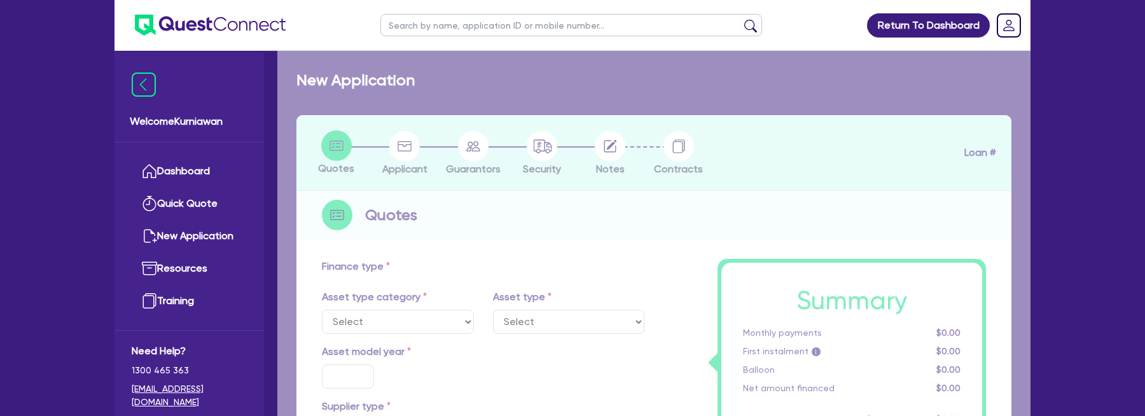
select select "CARS_AND_LIGHT_TRUCKS"
type input "2022"
type input "40,000"
type input "4"
type input "1,665.78"
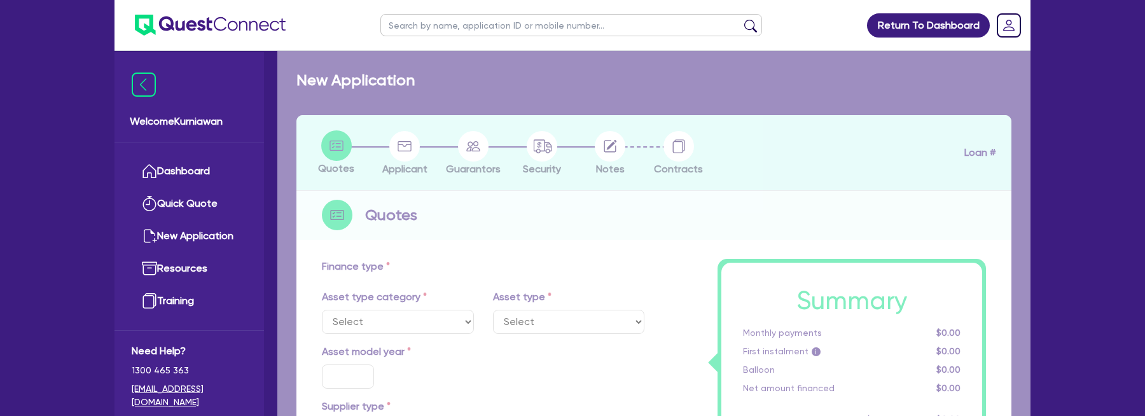
type input "17"
type input "900"
select select "PASSENGER_VEHICLES"
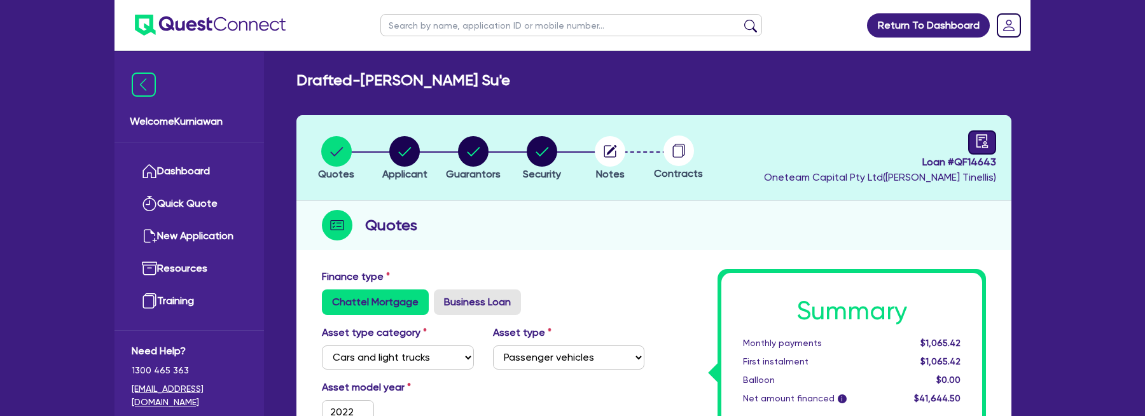
click at [976, 149] on link at bounding box center [982, 142] width 28 height 24
select select "DRAFTED_NEW"
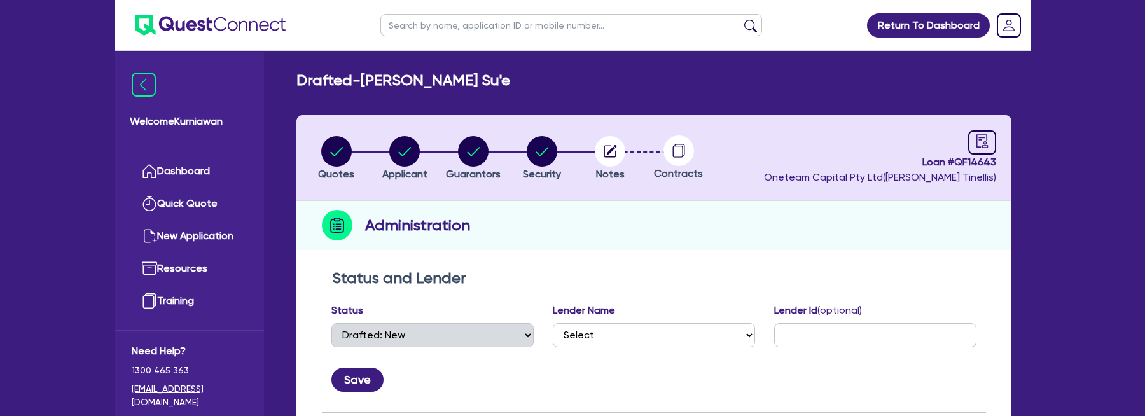
click at [558, 32] on input "text" at bounding box center [571, 25] width 382 height 22
paste input "QF14944"
type input "QF14944"
click button "submit" at bounding box center [750, 28] width 20 height 18
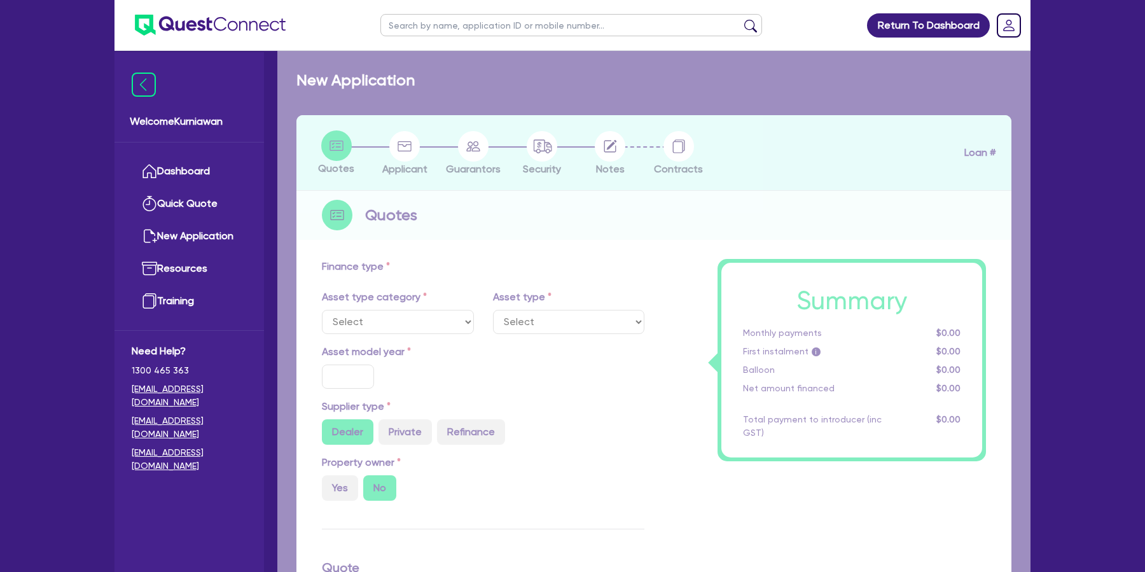
select select "TERTIARY_ASSETS"
type input "2025"
type input "50,000"
type input "1"
select select "BEAUTY_EQUIPMENT"
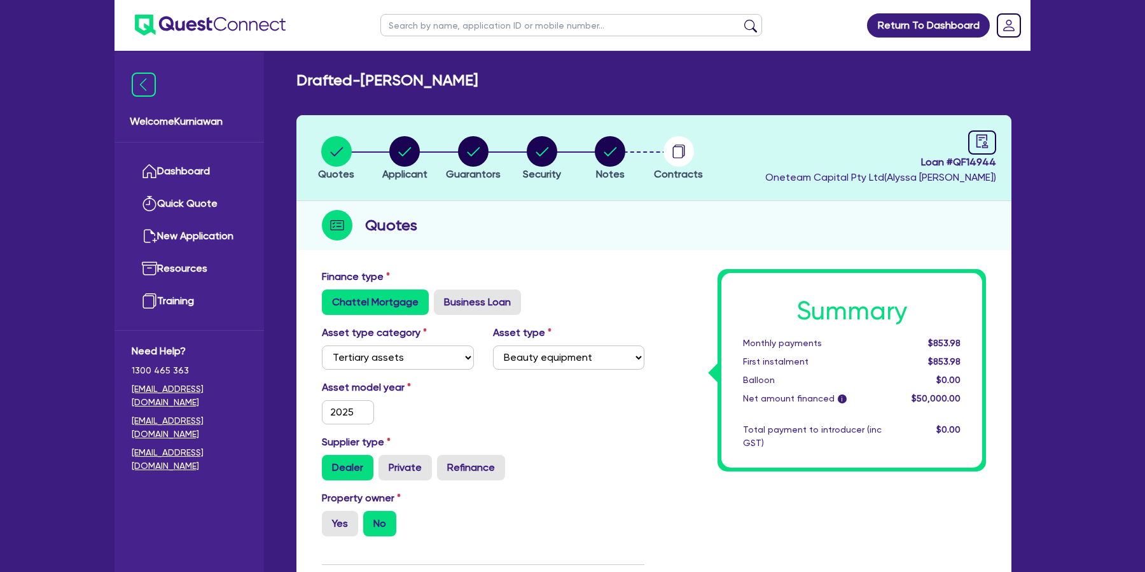
click at [978, 142] on icon "audit" at bounding box center [982, 141] width 14 height 14
select select "DRAFTED_AMENDED"
select select "Other"
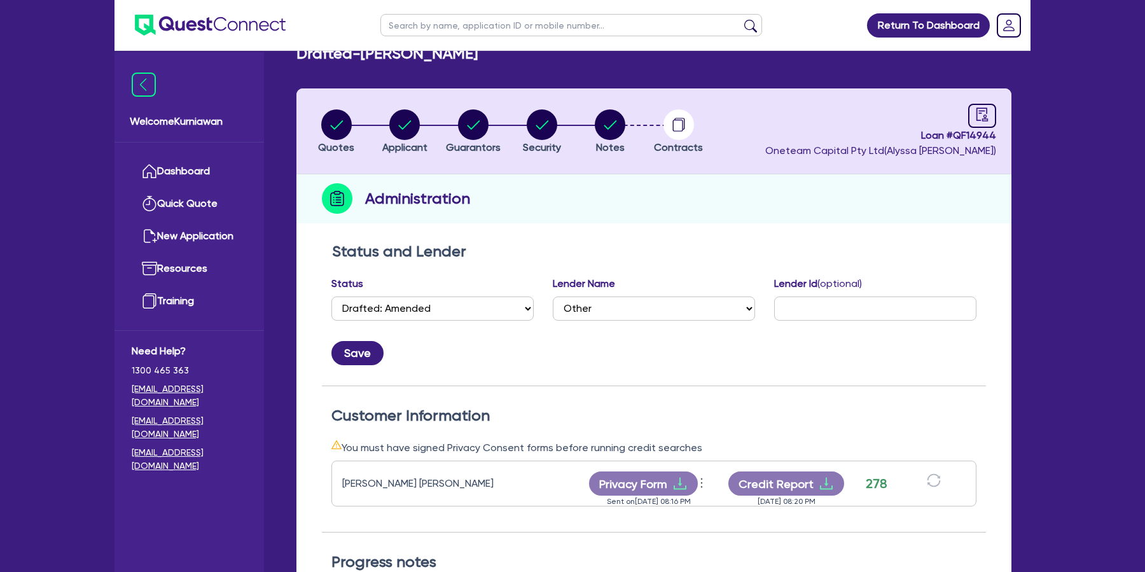
scroll to position [34, 0]
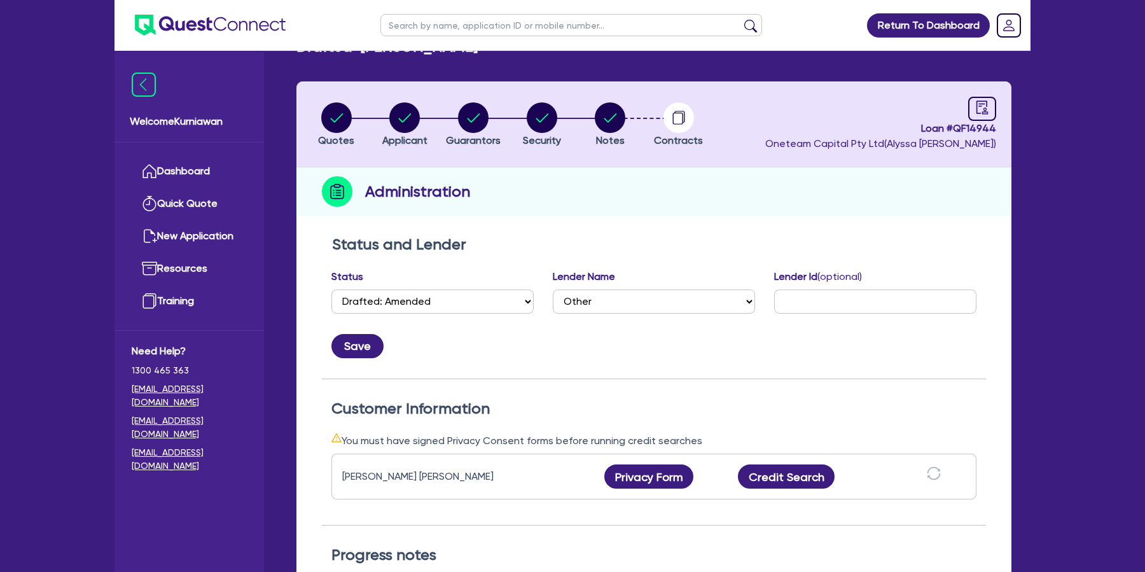
click at [685, 381] on div "Customer Information You must have signed Privacy Consent forms before running …" at bounding box center [654, 452] width 664 height 147
click at [552, 24] on input "text" at bounding box center [571, 25] width 382 height 22
paste input "QF14643"
type input "QF14643"
click button "submit" at bounding box center [750, 28] width 20 height 18
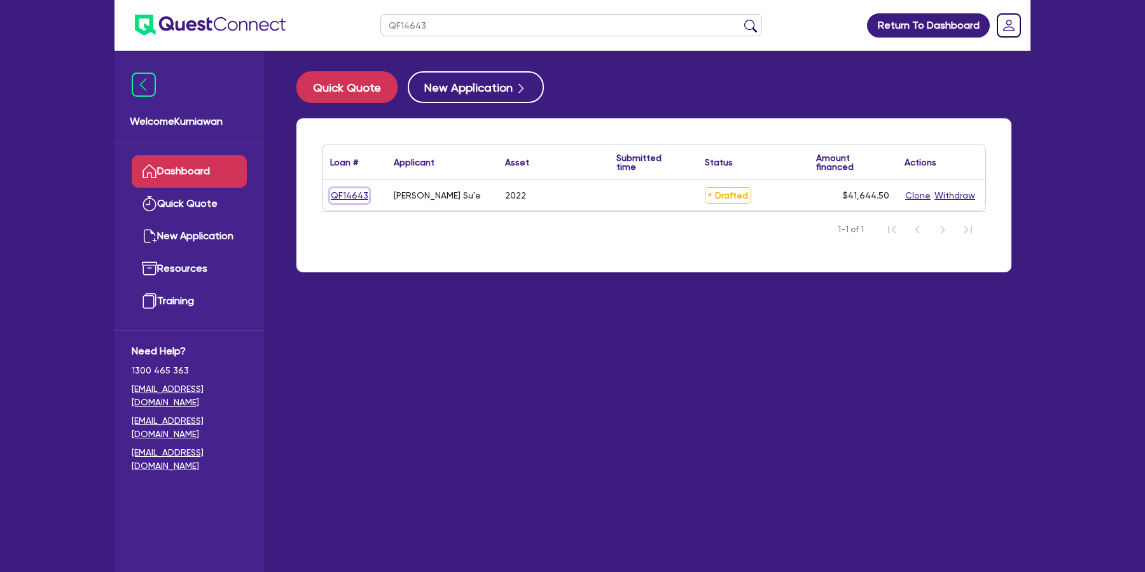
click at [351, 196] on link "QF14643" at bounding box center [349, 195] width 39 height 15
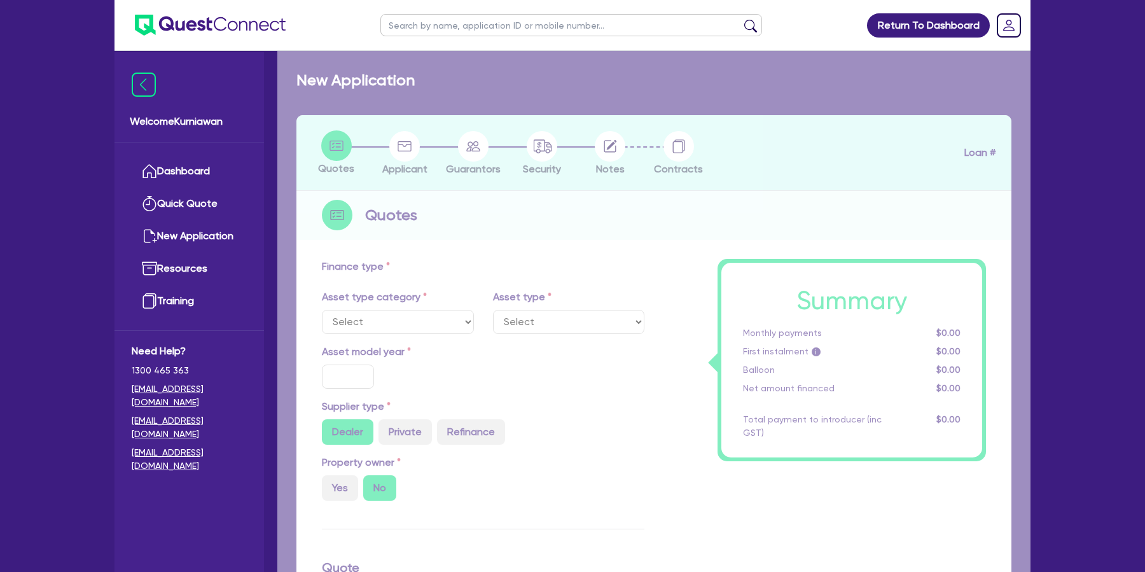
select select "CARS_AND_LIGHT_TRUCKS"
type input "2022"
type input "40,000"
type input "4"
type input "1,665.78"
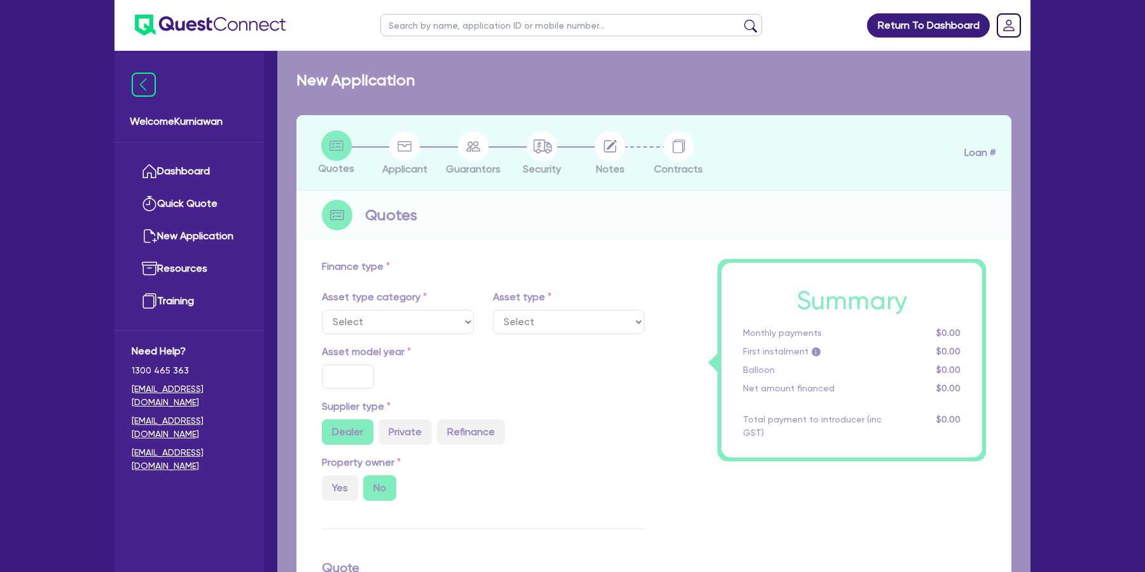
type input "17"
type input "900"
select select "PASSENGER_VEHICLES"
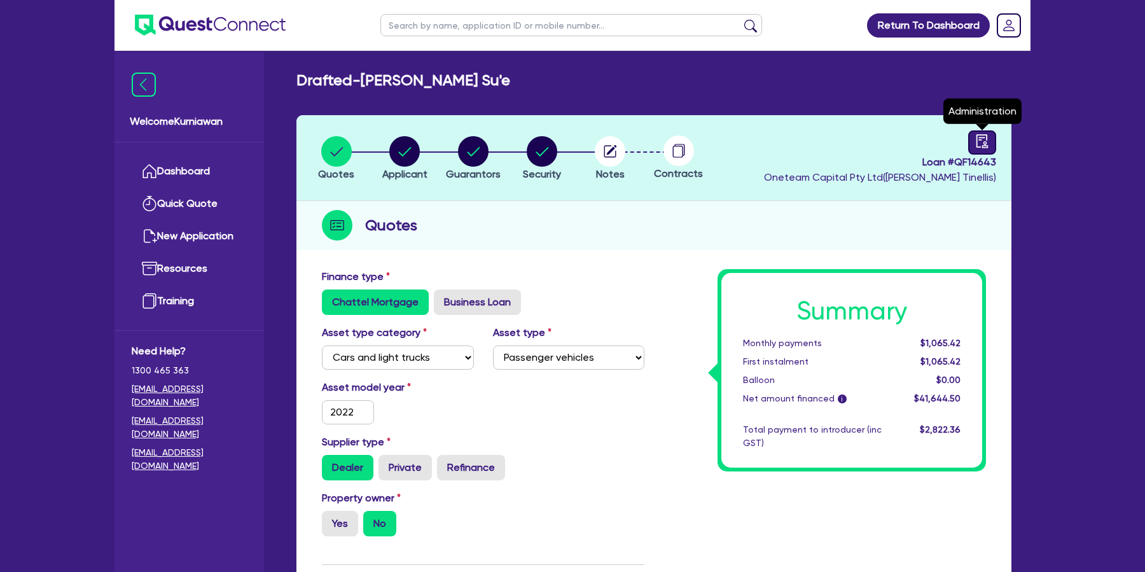
click at [984, 137] on icon "audit" at bounding box center [982, 140] width 11 height 13
select select "DRAFTED_NEW"
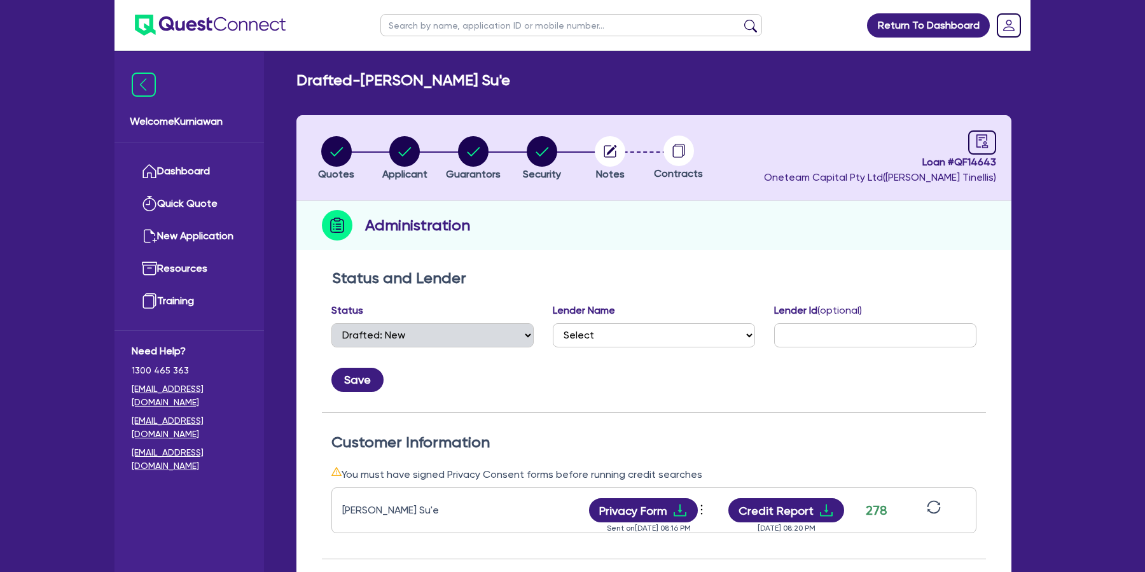
click at [505, 20] on input "text" at bounding box center [571, 25] width 382 height 22
paste input "QF14944"
type input "QF14944"
click button "submit" at bounding box center [750, 28] width 20 height 18
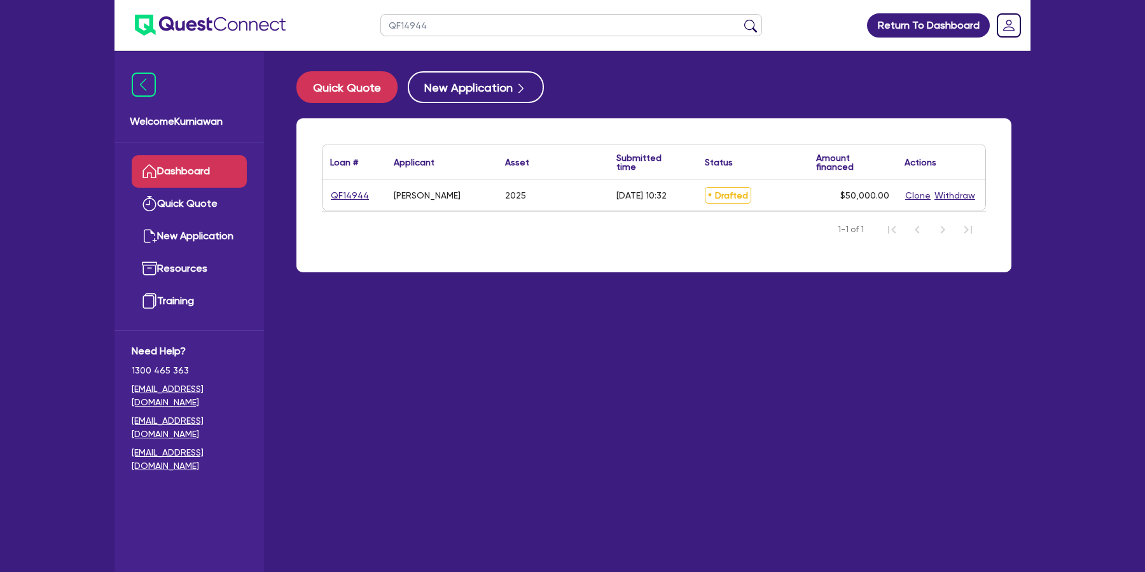
click at [349, 187] on div "QF14944" at bounding box center [355, 195] width 64 height 31
click at [349, 190] on link "QF14944" at bounding box center [349, 195] width 39 height 15
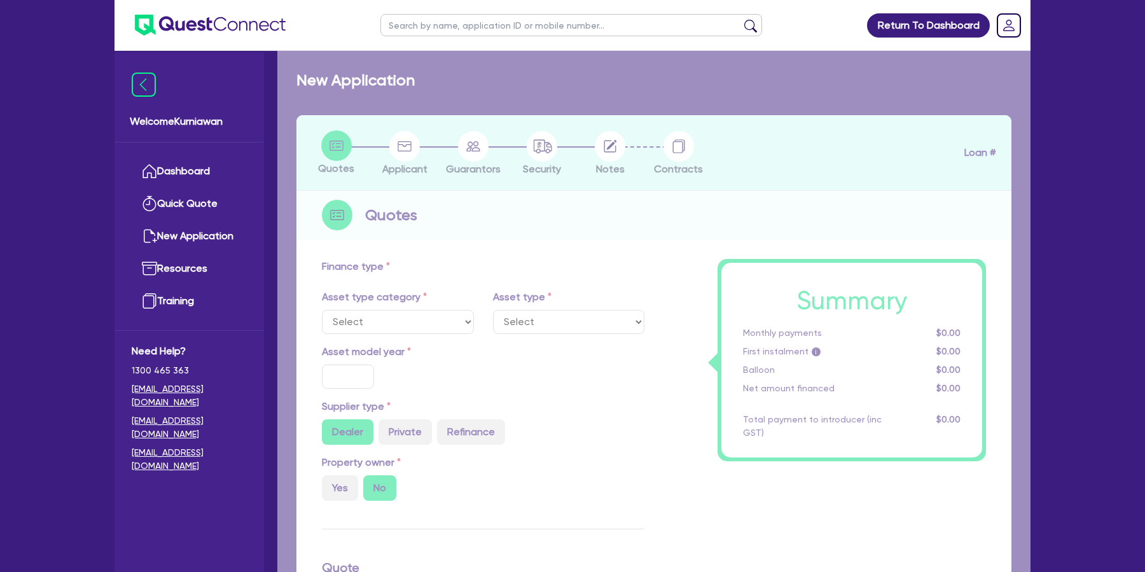
select select "TERTIARY_ASSETS"
type input "2025"
type input "50,000"
type input "1"
select select "BEAUTY_EQUIPMENT"
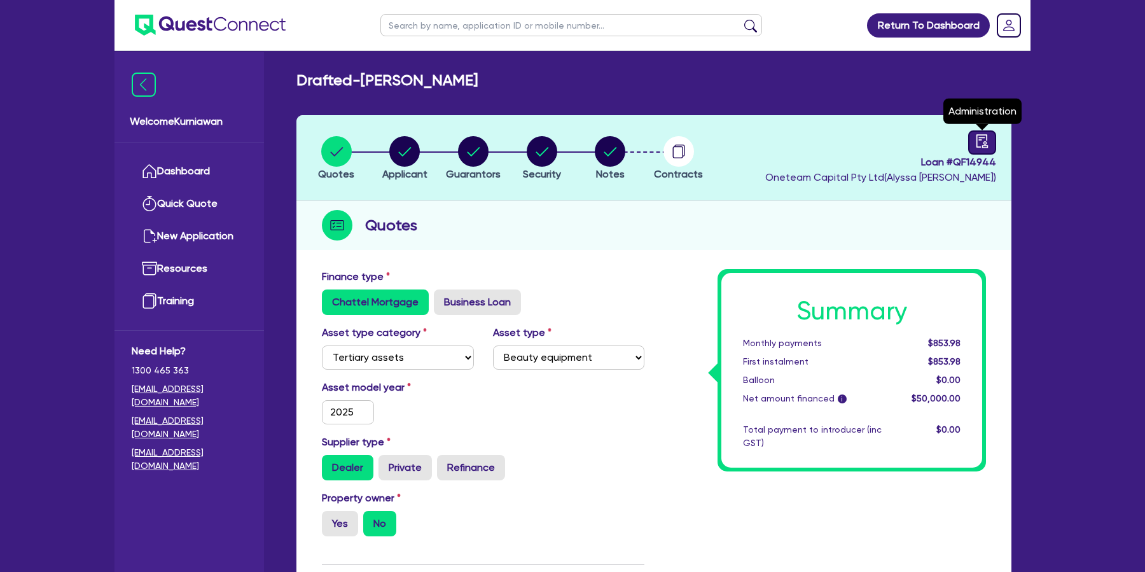
click at [985, 146] on icon "audit" at bounding box center [982, 140] width 11 height 13
select select "DRAFTED_AMENDED"
select select "Other"
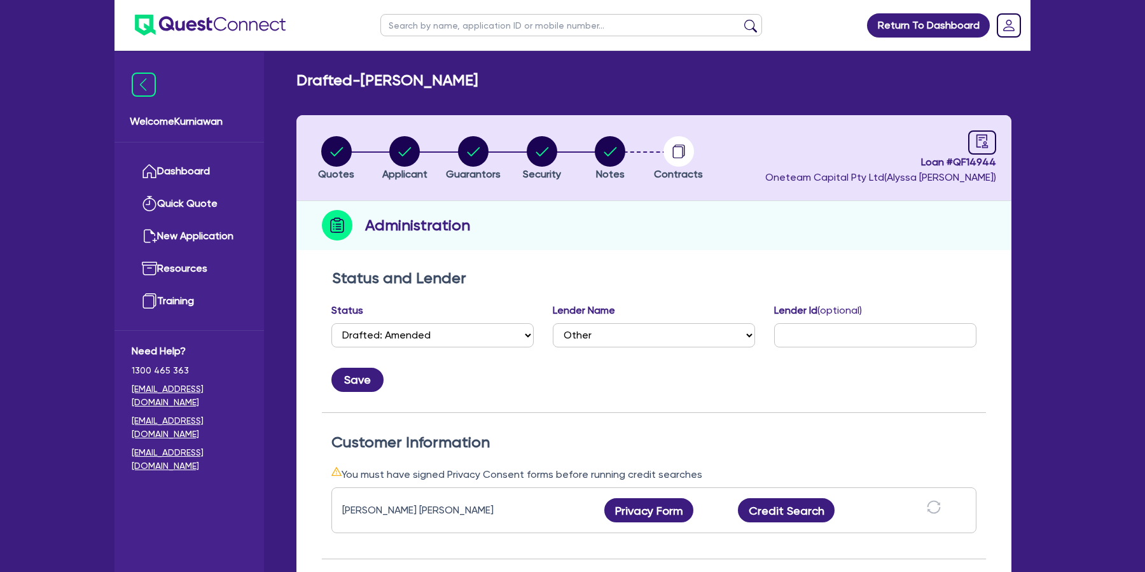
click at [510, 20] on input "text" at bounding box center [571, 25] width 382 height 22
paste input "QF14643"
type input "QF14643"
click button "submit" at bounding box center [750, 28] width 20 height 18
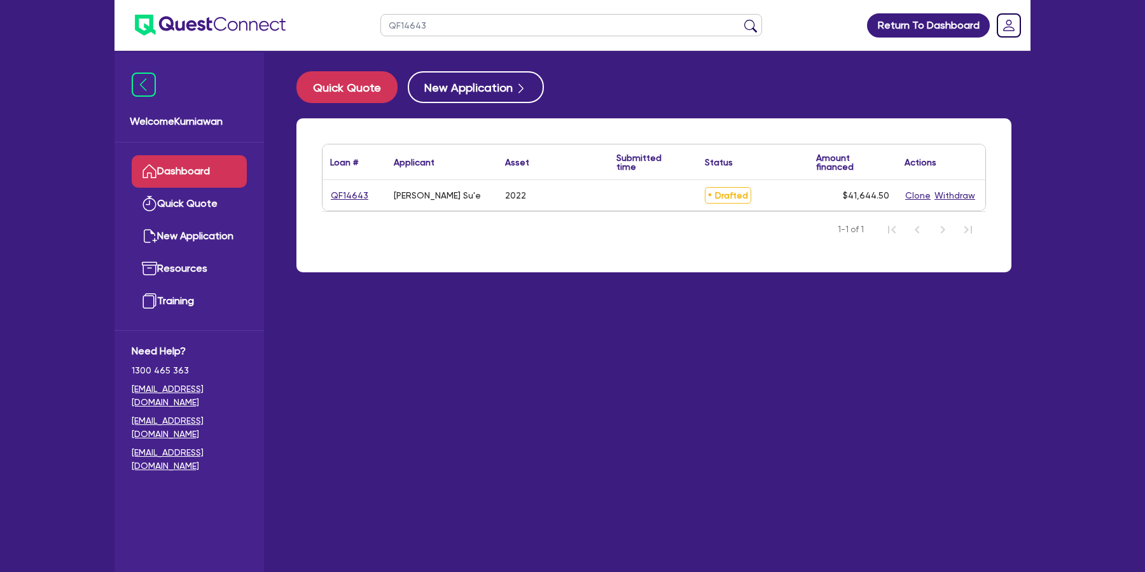
click at [358, 187] on div "QF14643" at bounding box center [355, 195] width 64 height 31
click at [353, 195] on link "QF14643" at bounding box center [349, 195] width 39 height 15
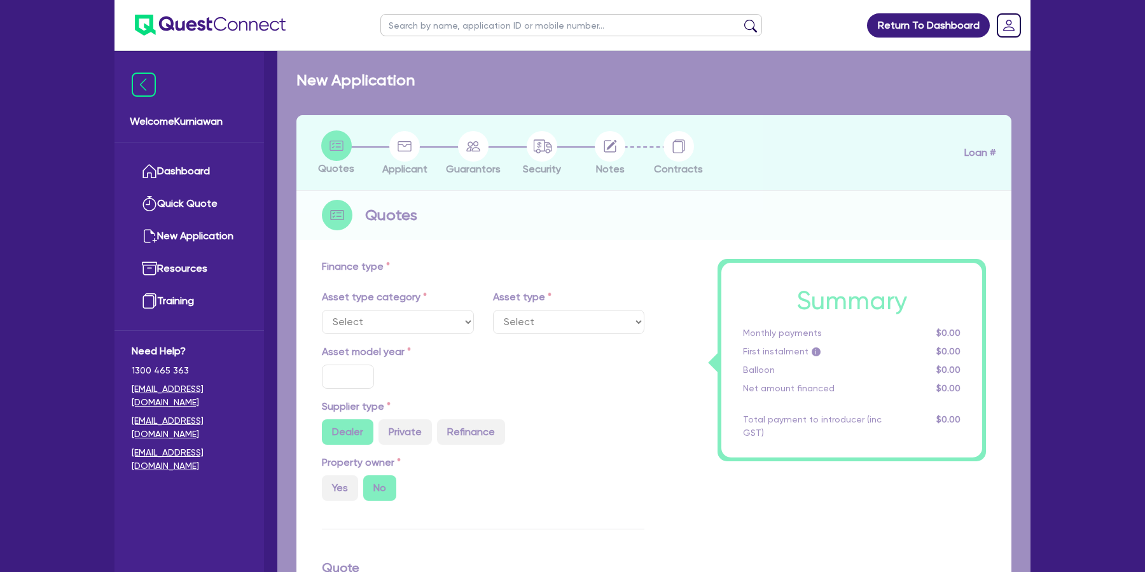
select select "CARS_AND_LIGHT_TRUCKS"
type input "2022"
type input "40,000"
type input "4"
type input "1,665.78"
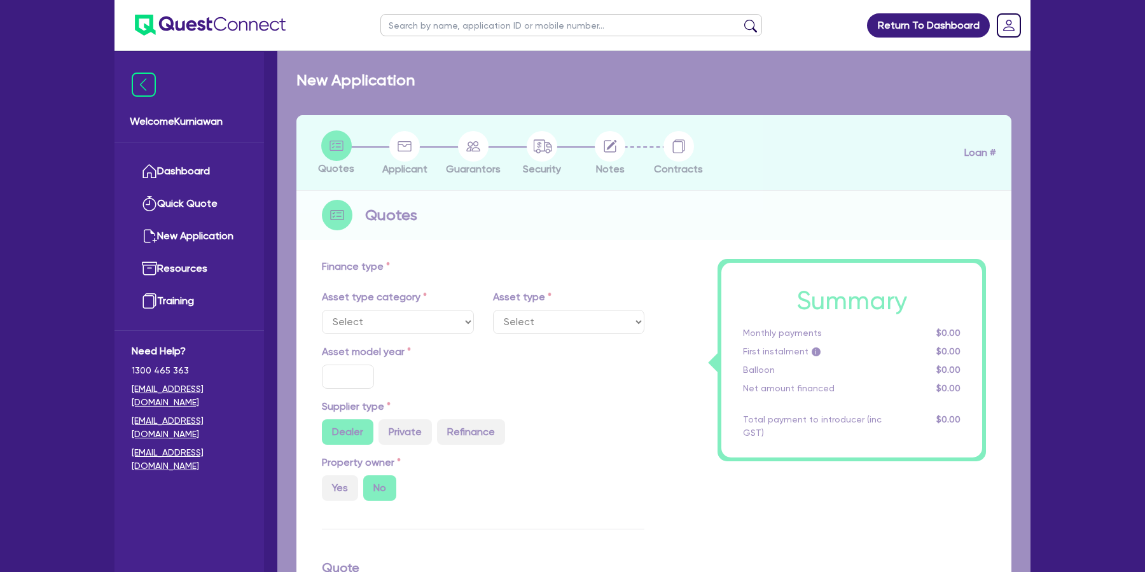
type input "17"
type input "900"
select select "PASSENGER_VEHICLES"
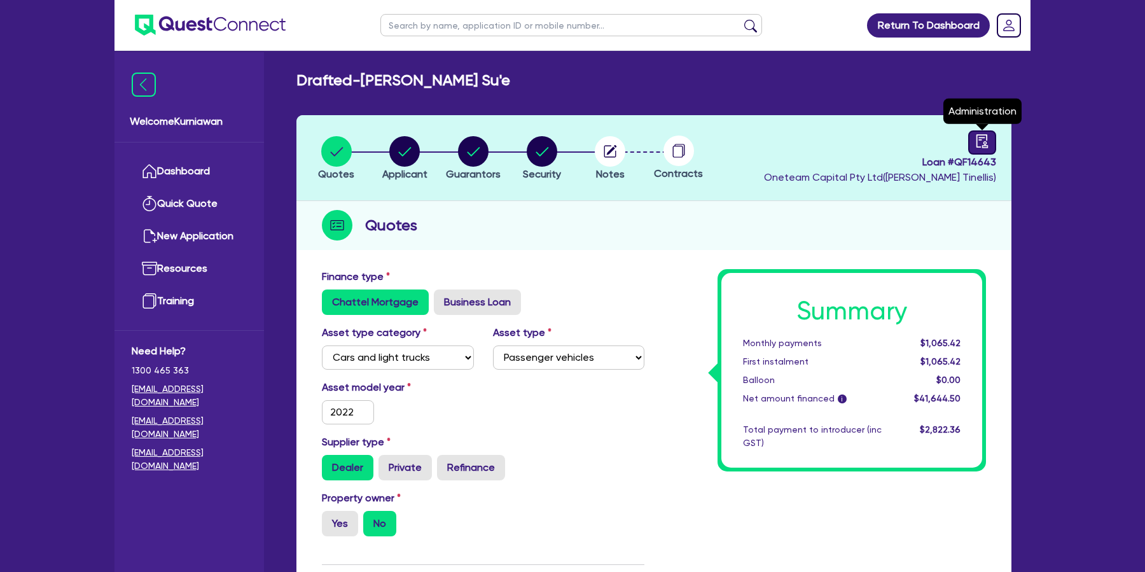
click at [994, 139] on link at bounding box center [982, 142] width 28 height 24
select select "DRAFTED_NEW"
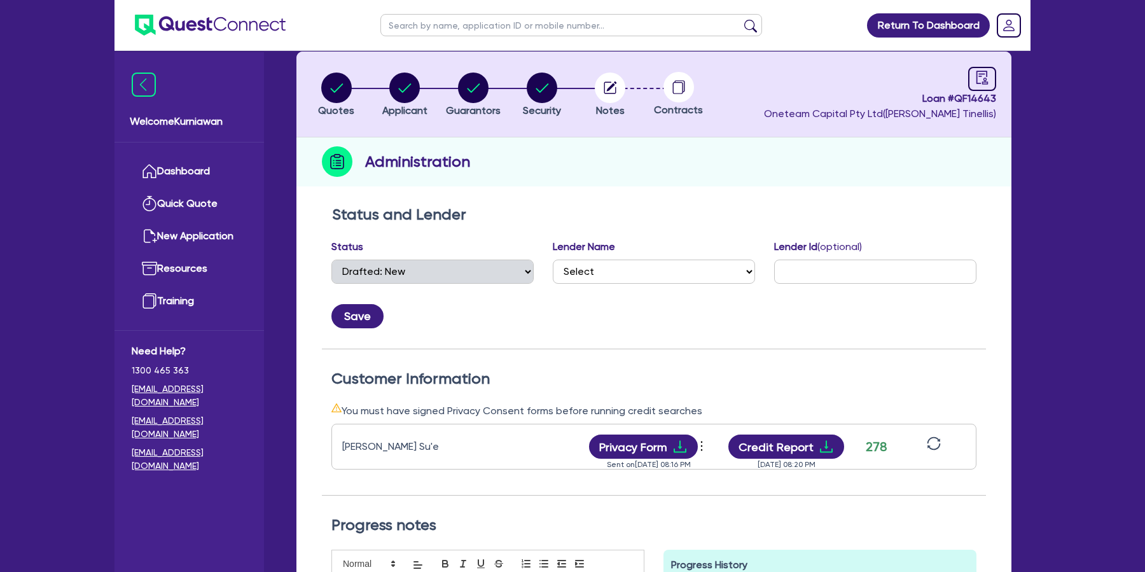
scroll to position [71, 0]
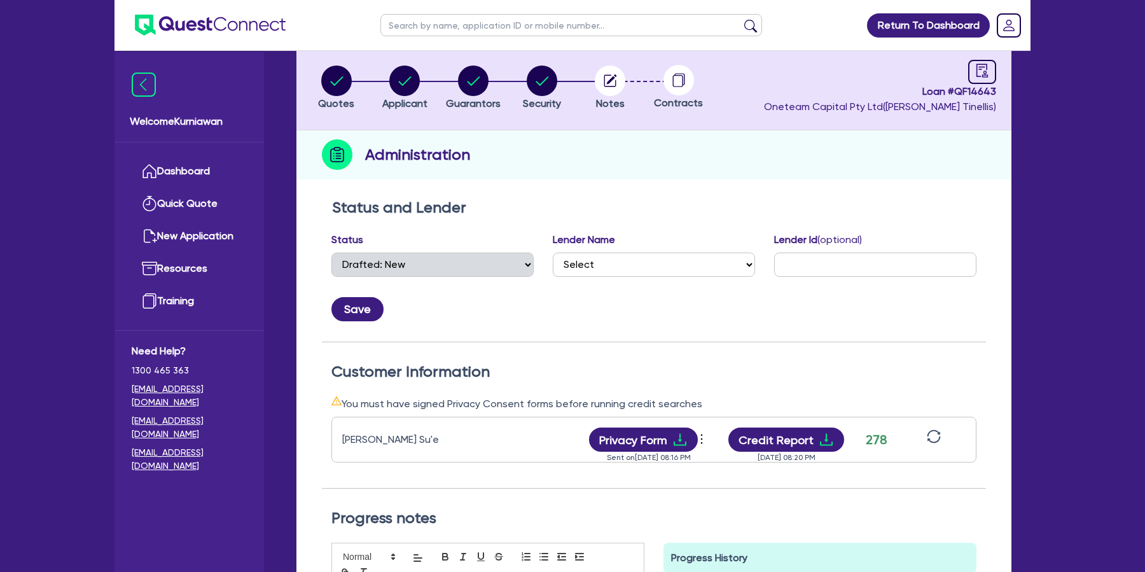
click at [471, 24] on input "text" at bounding box center [571, 25] width 382 height 22
paste input "QF14944"
type input "QF14944"
click button "submit" at bounding box center [750, 28] width 20 height 18
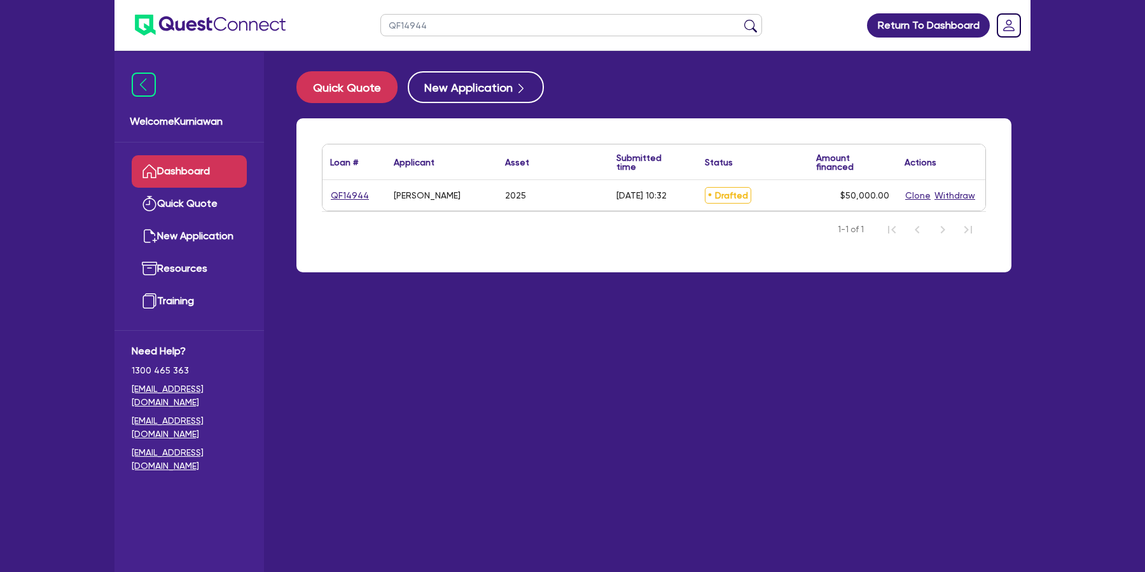
click at [477, 448] on main "Quick Quote New Application Loan # ▲ Applicant ▲ Asset Submitted time ▲ Status …" at bounding box center [653, 321] width 753 height 540
click at [347, 194] on link "QF14944" at bounding box center [349, 195] width 39 height 15
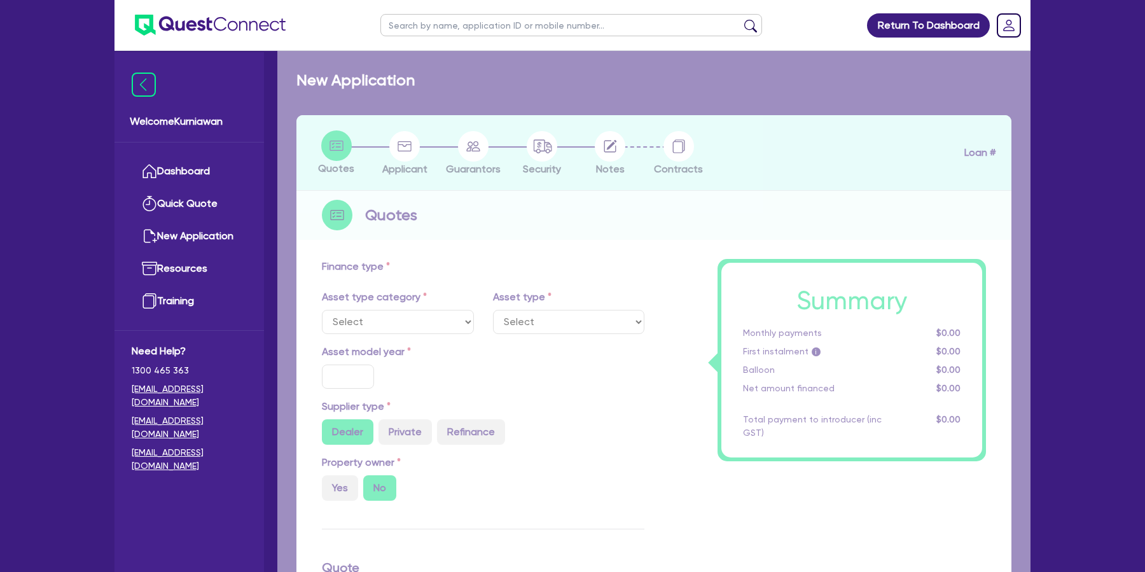
select select "TERTIARY_ASSETS"
type input "2025"
type input "50,000"
type input "1"
select select "BEAUTY_EQUIPMENT"
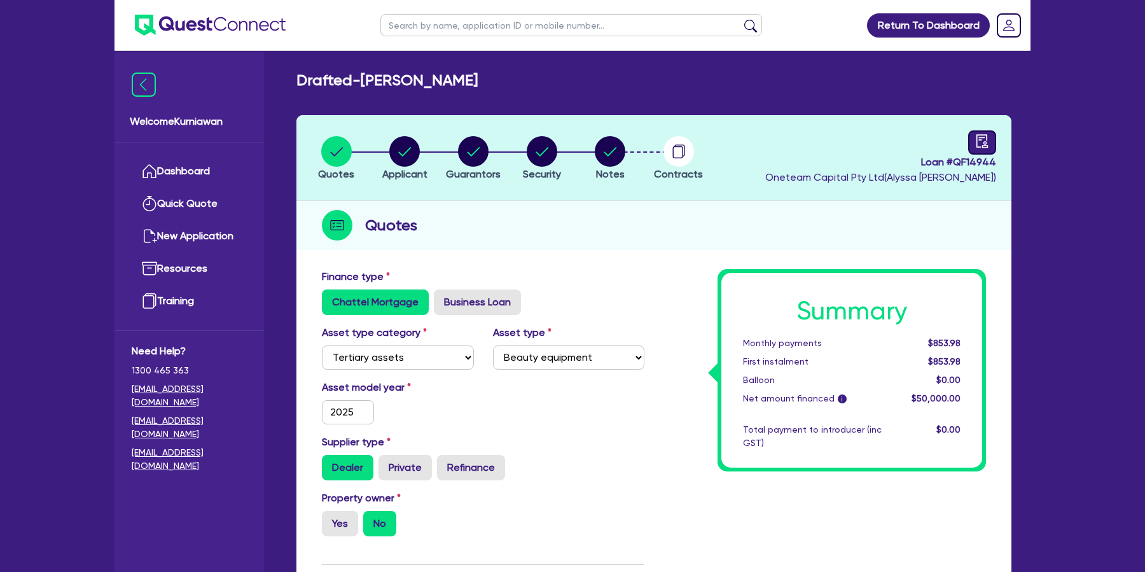
click at [980, 144] on icon "audit" at bounding box center [982, 141] width 14 height 14
select select "DRAFTED_AMENDED"
select select "Other"
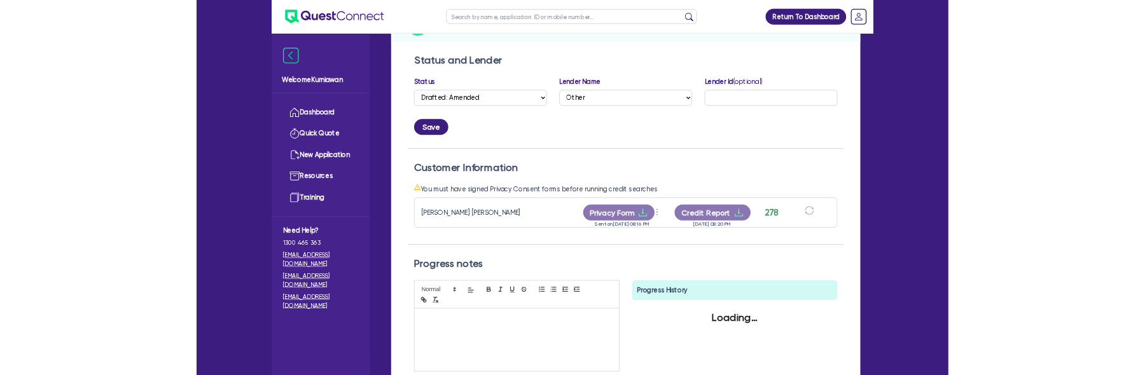
scroll to position [246, 0]
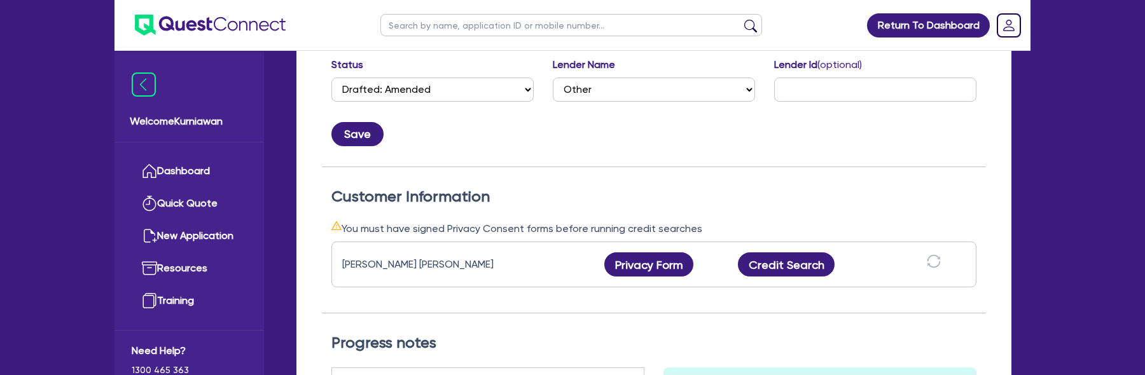
click at [980, 257] on div "Customer Information You must have signed Privacy Consent forms before running …" at bounding box center [654, 251] width 664 height 126
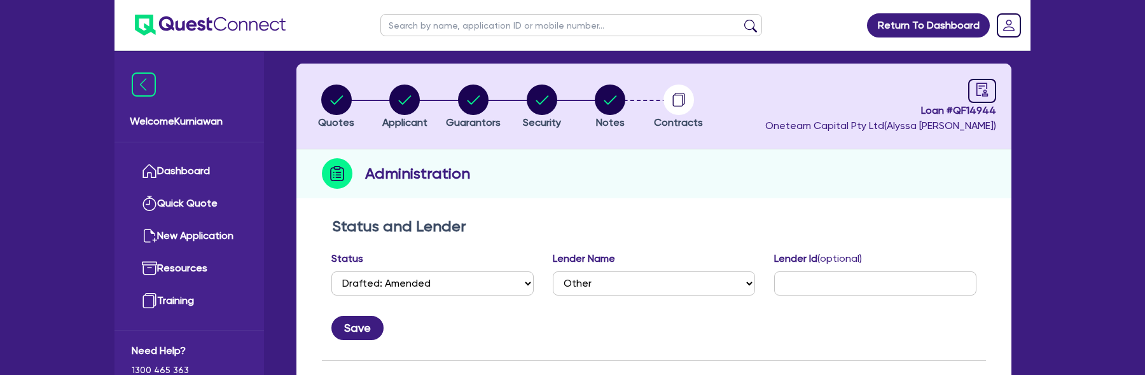
scroll to position [25, 0]
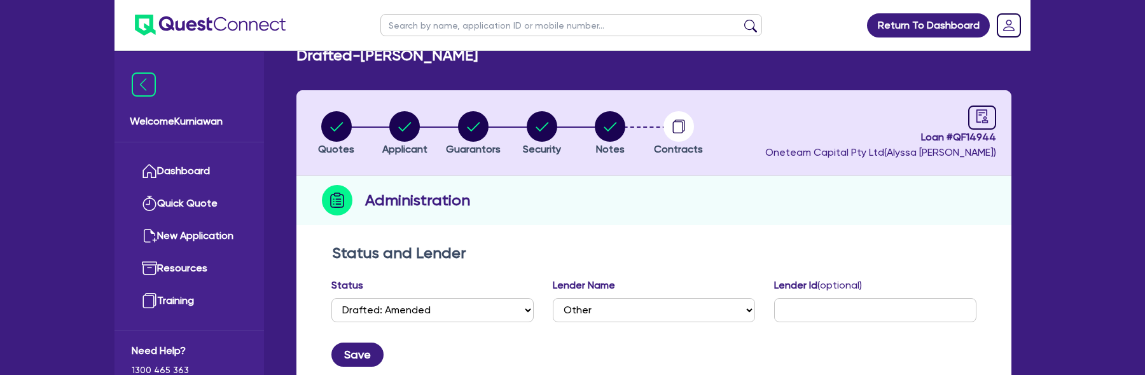
drag, startPoint x: 945, startPoint y: 263, endPoint x: 416, endPoint y: 10, distance: 586.4
click at [938, 263] on div "Status and Lender Status Select Quoted Drafted: New Drafted: Amended Submitted:…" at bounding box center [654, 316] width 664 height 144
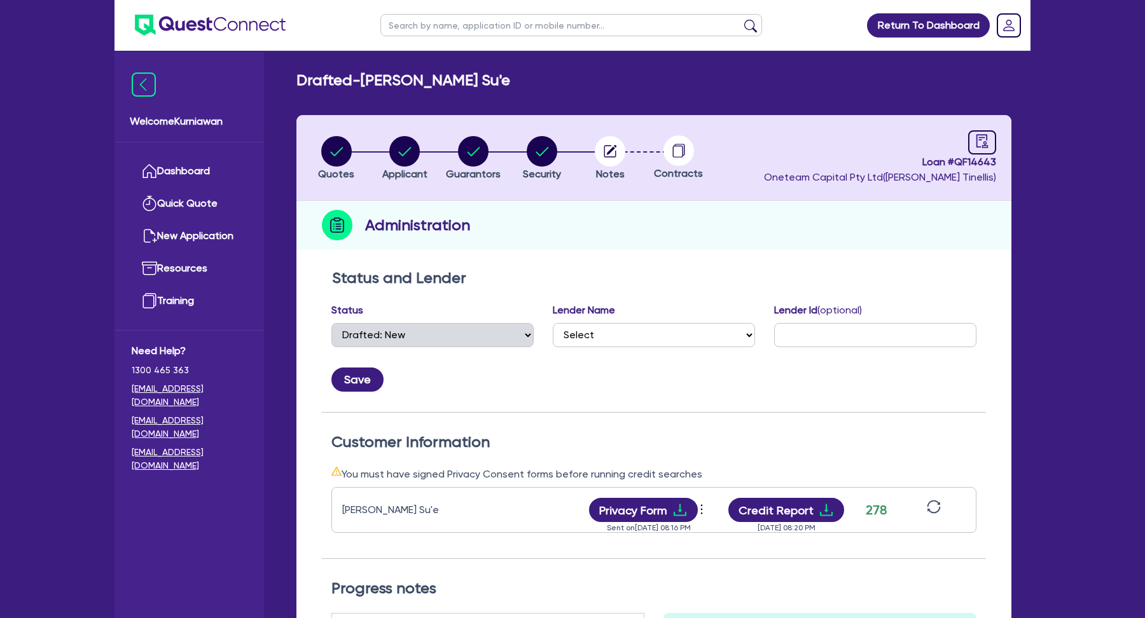
select select "DRAFTED_NEW"
click at [988, 167] on span "Loan # QF14643" at bounding box center [880, 162] width 232 height 15
copy span "QF14643"
click at [838, 242] on div "Administration" at bounding box center [653, 225] width 715 height 49
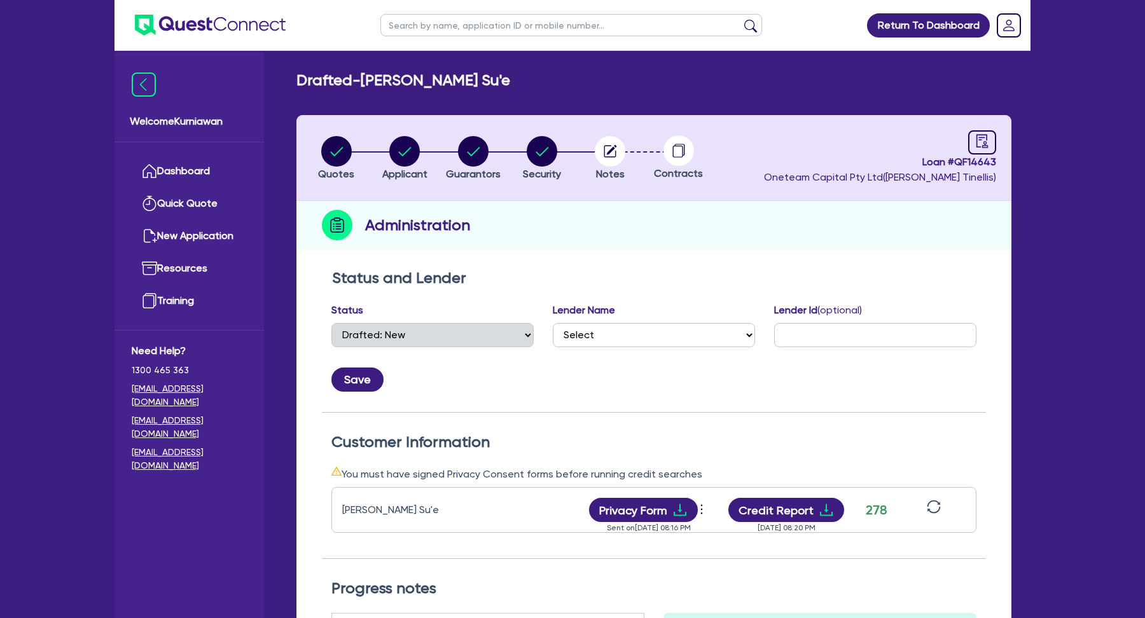
click at [492, 20] on input "text" at bounding box center [571, 25] width 382 height 22
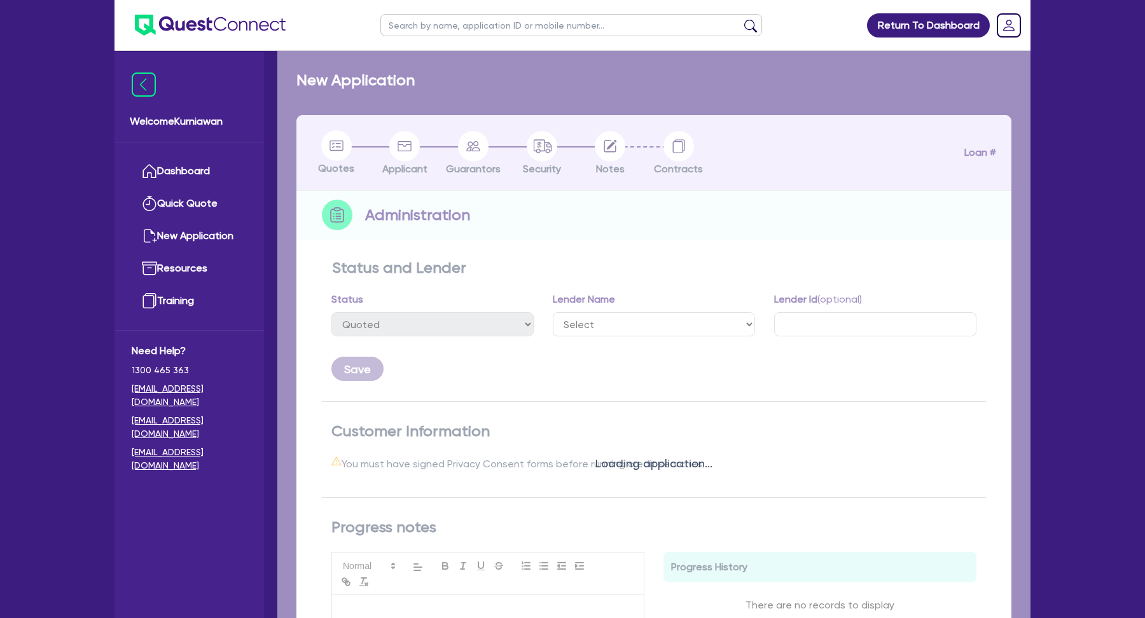
select select "Other"
select select "DRAFTED_AMENDED"
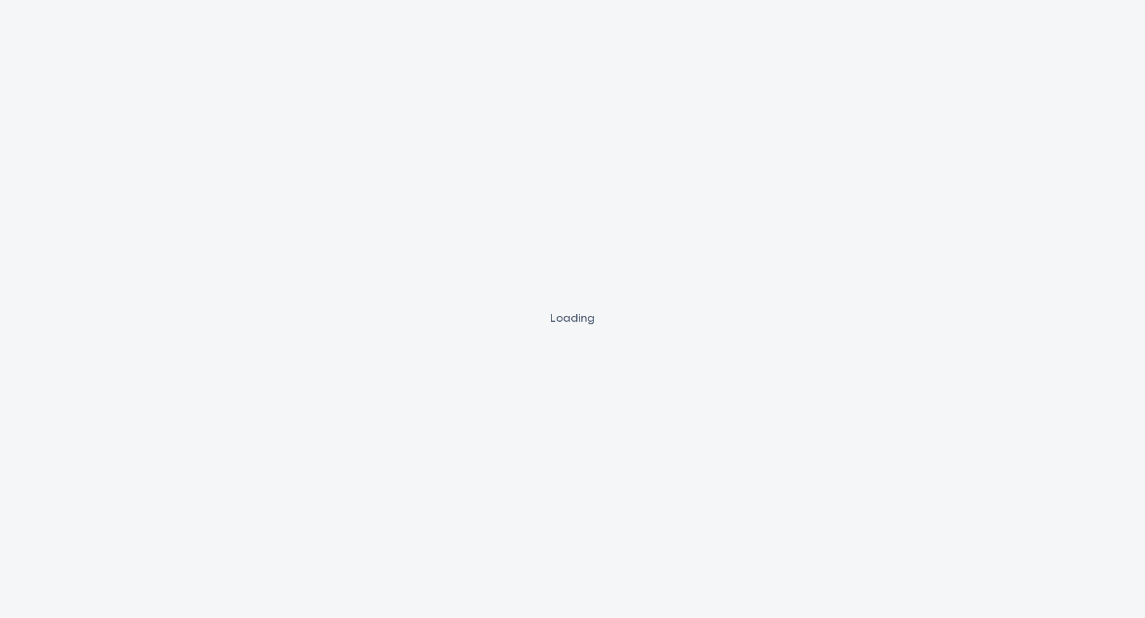
select select "DRAFTED_AMENDED"
select select "Other"
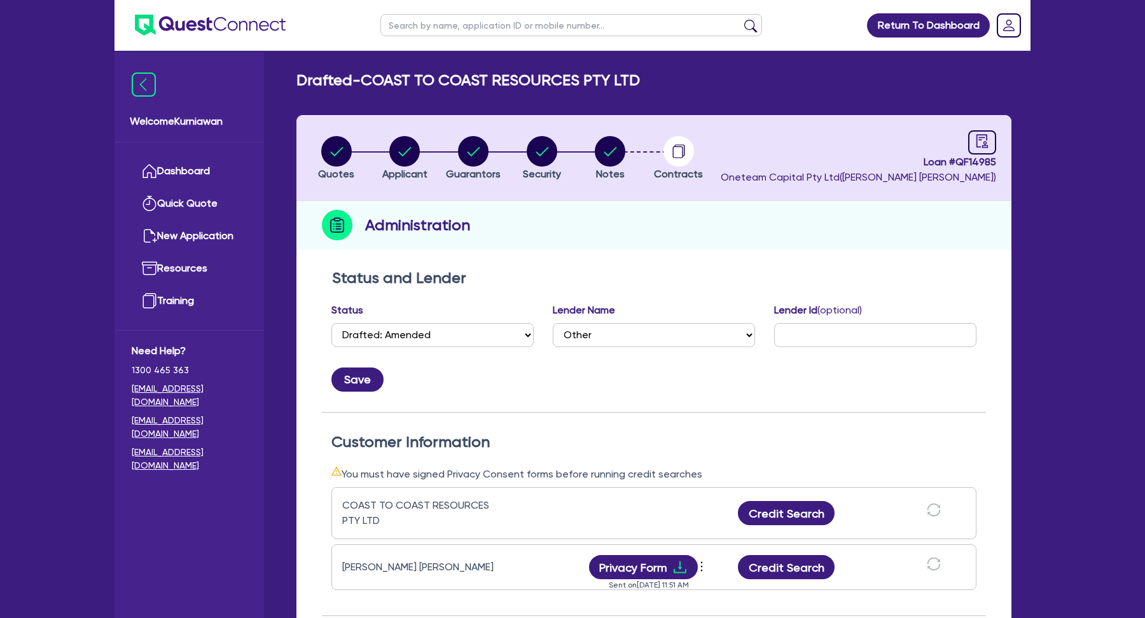
click at [1076, 335] on div "Return To Dashboard Edit Profile Logout Welcome Kurniawan Dashboard Quick Quote…" at bounding box center [572, 489] width 1145 height 978
click at [732, 404] on div "Status and Lender Status Select Quoted Drafted: New Drafted: Amended Submitted:…" at bounding box center [654, 341] width 664 height 144
click at [742, 254] on div "Quotes Applicant [GEOGRAPHIC_DATA] Security Notes Contracts Loan # QF14985 Onet…" at bounding box center [653, 507] width 715 height 785
click at [852, 213] on div "Administration" at bounding box center [653, 225] width 715 height 49
